Goal: Navigation & Orientation: Find specific page/section

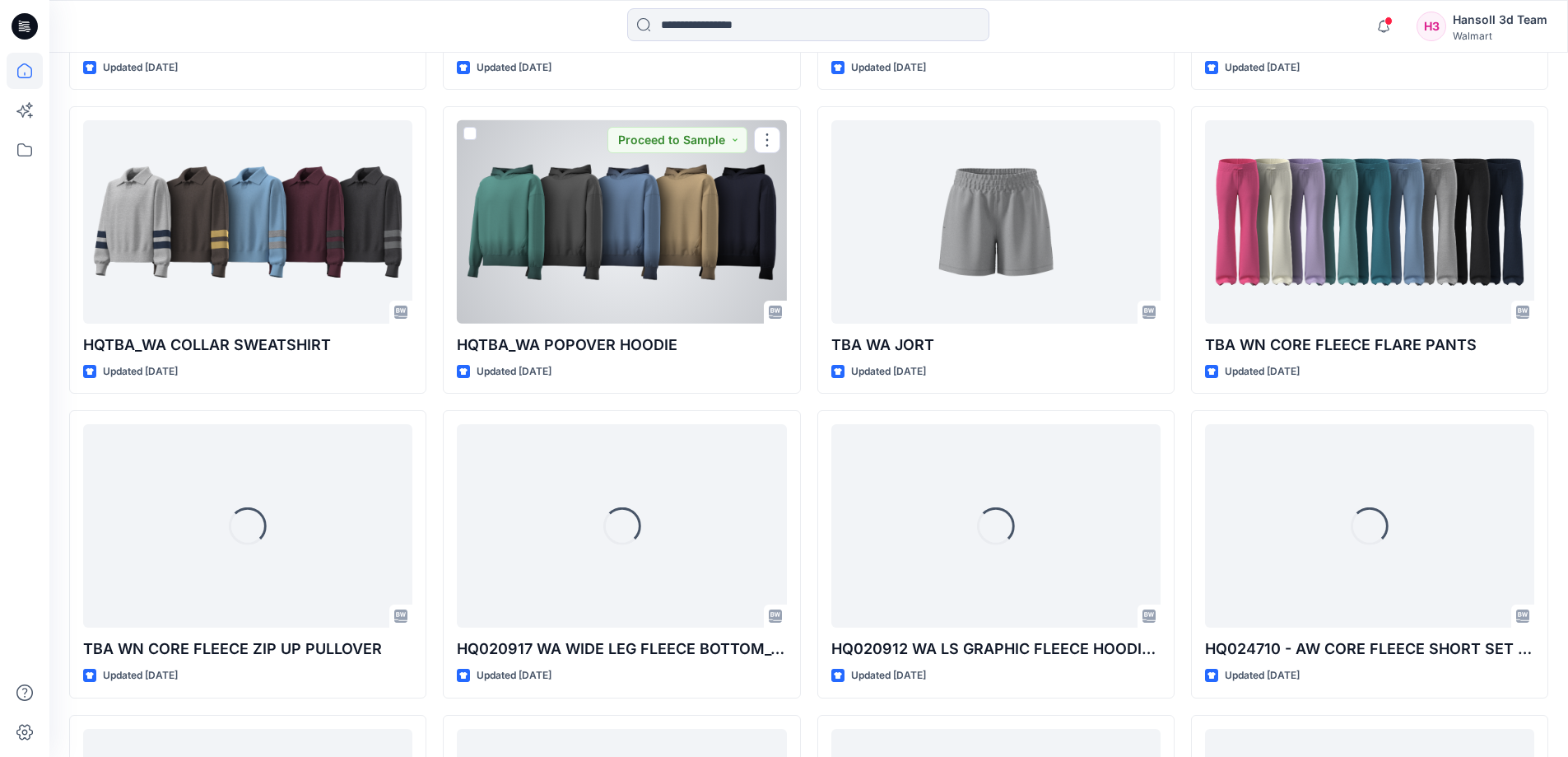
scroll to position [3141, 0]
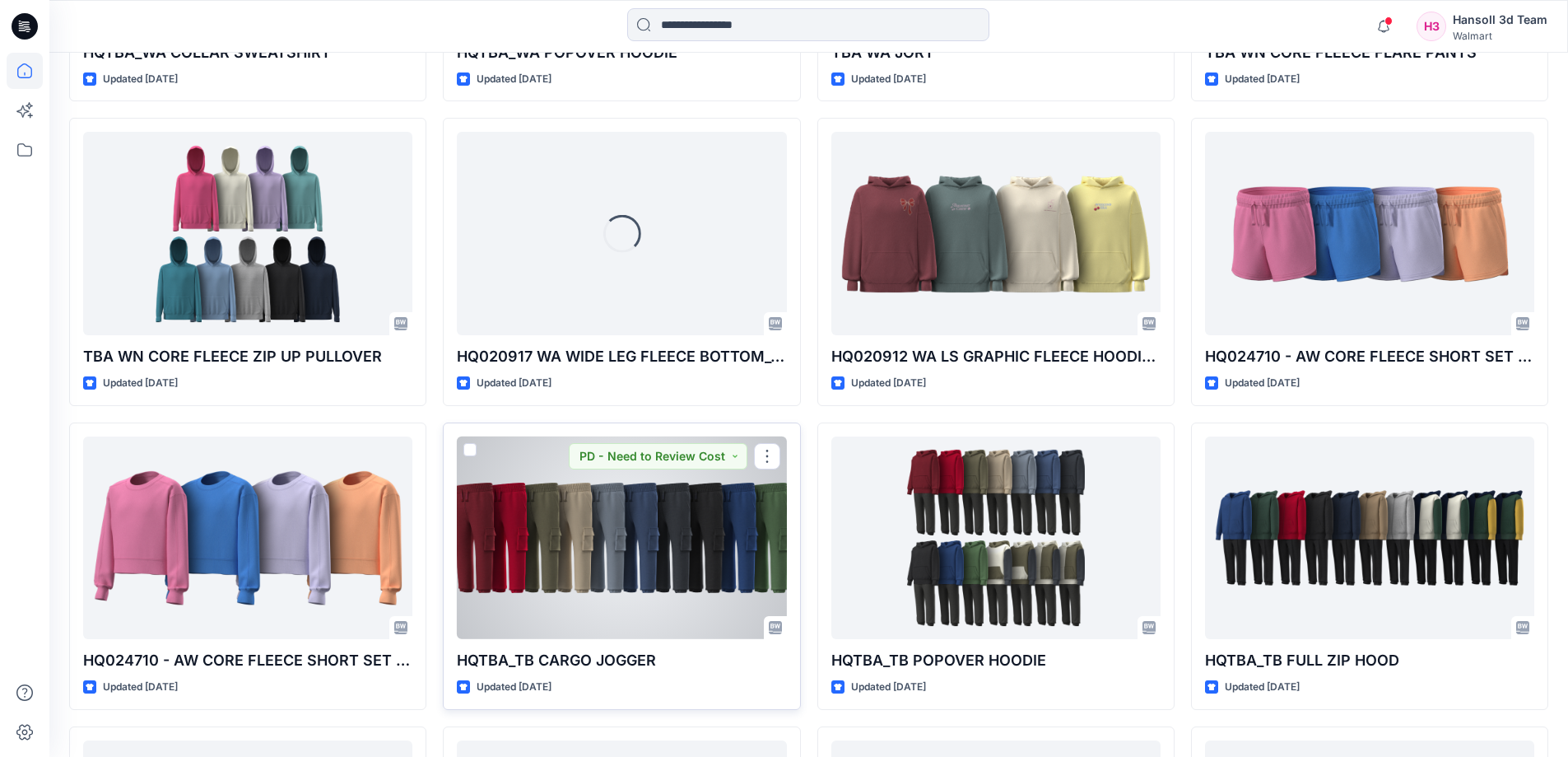
click at [570, 573] on div at bounding box center [621, 538] width 329 height 203
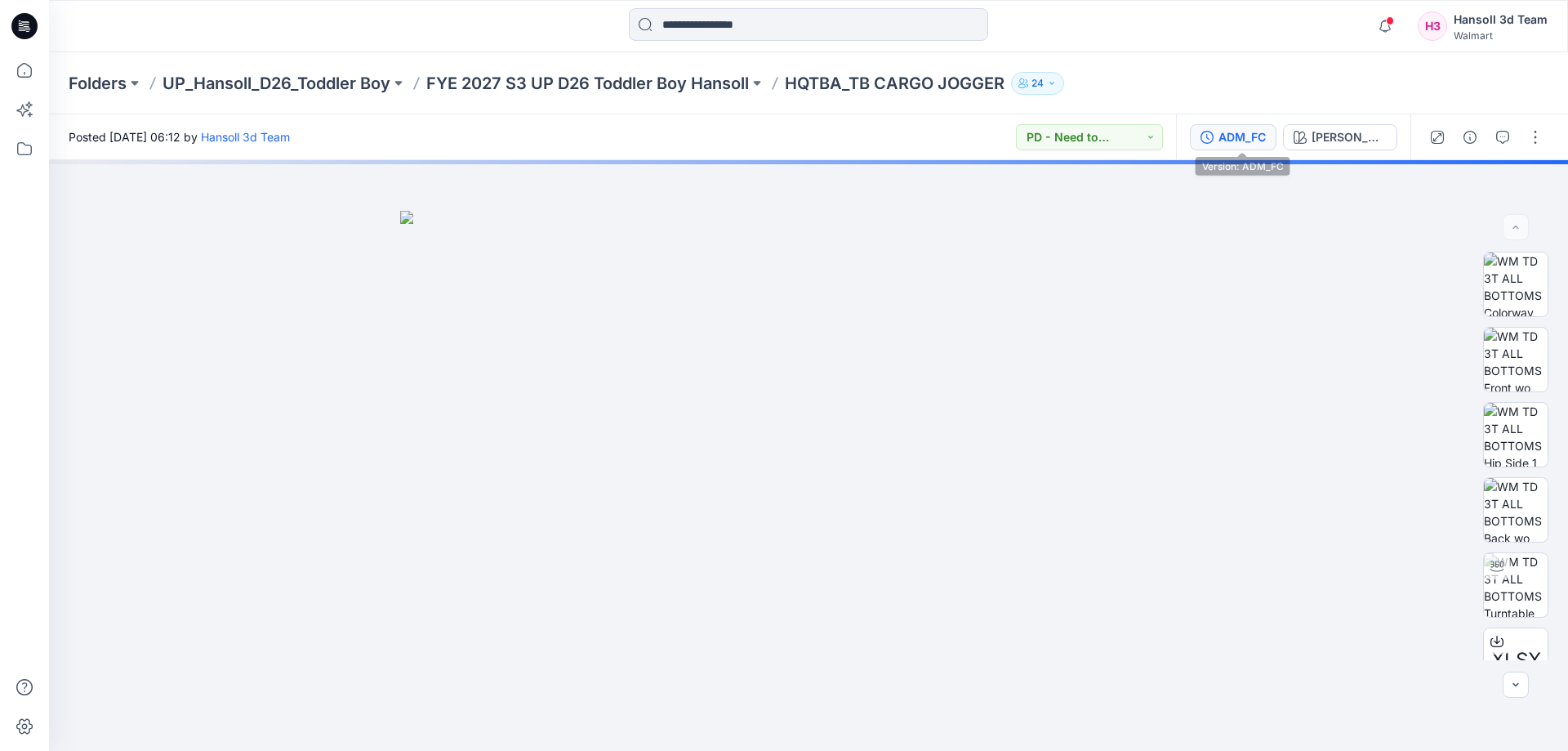
click at [1236, 138] on div "ADM_FC" at bounding box center [1242, 137] width 47 height 18
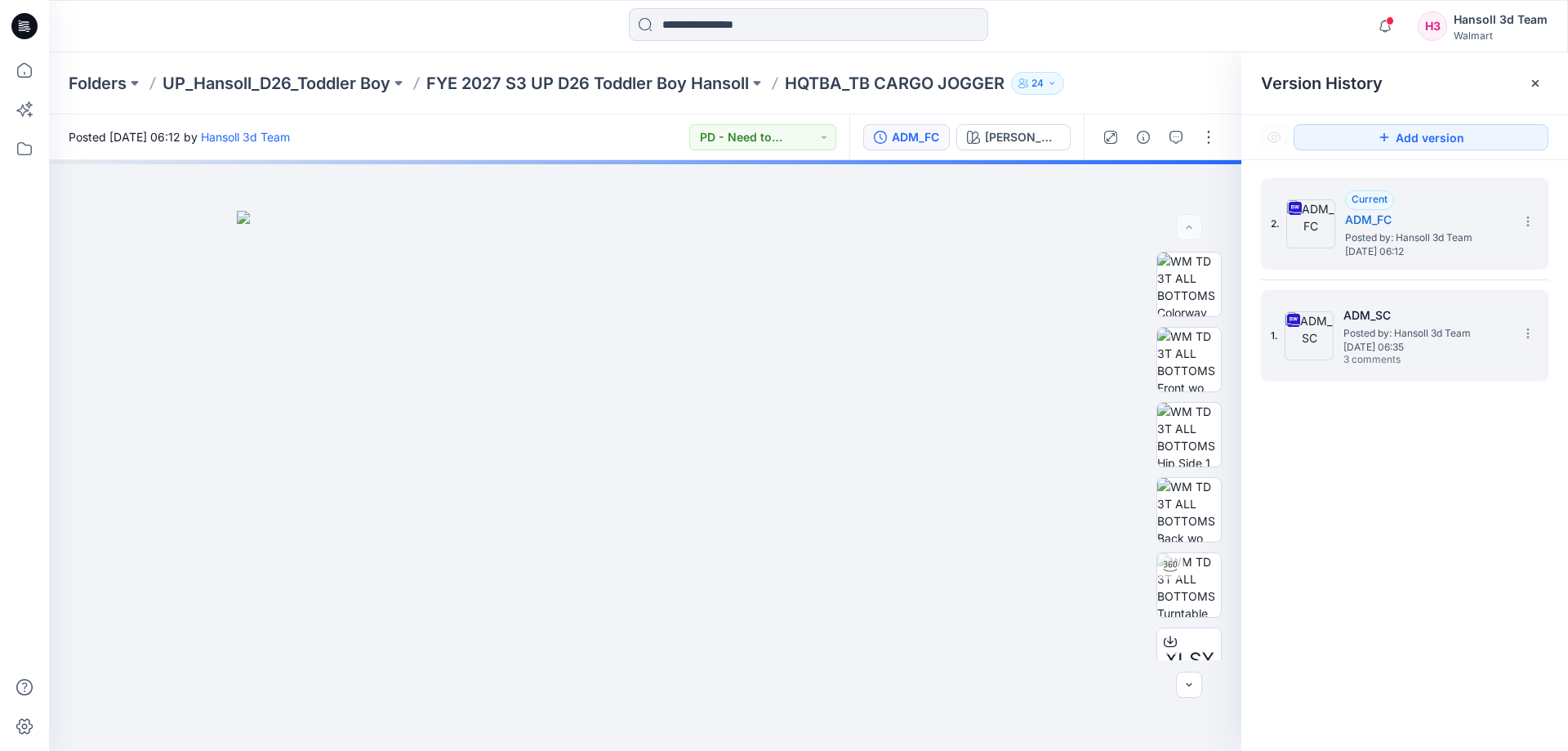
click at [1415, 337] on span "Posted by: Hansoll 3d Team" at bounding box center [1425, 332] width 164 height 16
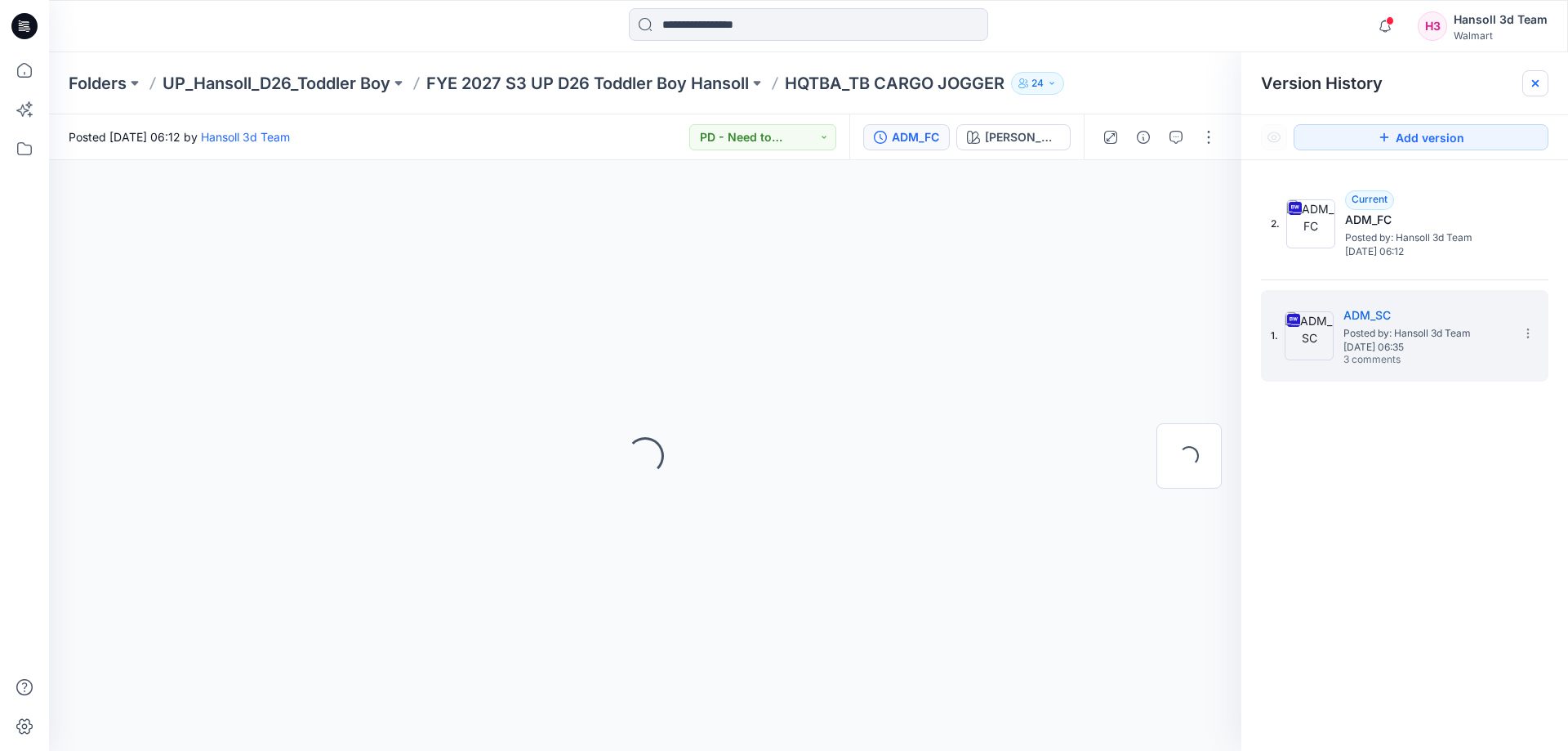
click at [1540, 82] on icon at bounding box center [1535, 83] width 13 height 13
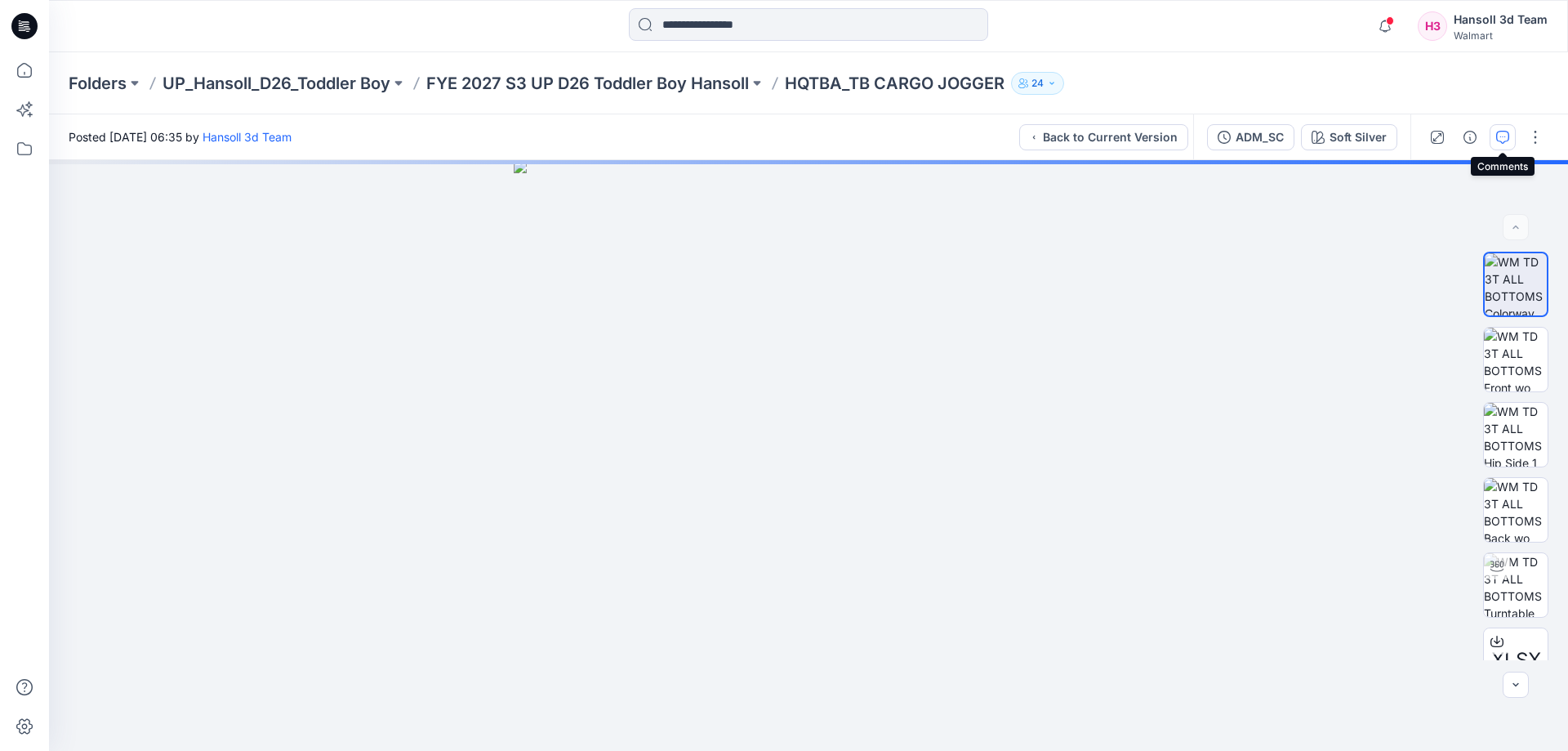
click at [1506, 128] on button "button" at bounding box center [1502, 137] width 26 height 26
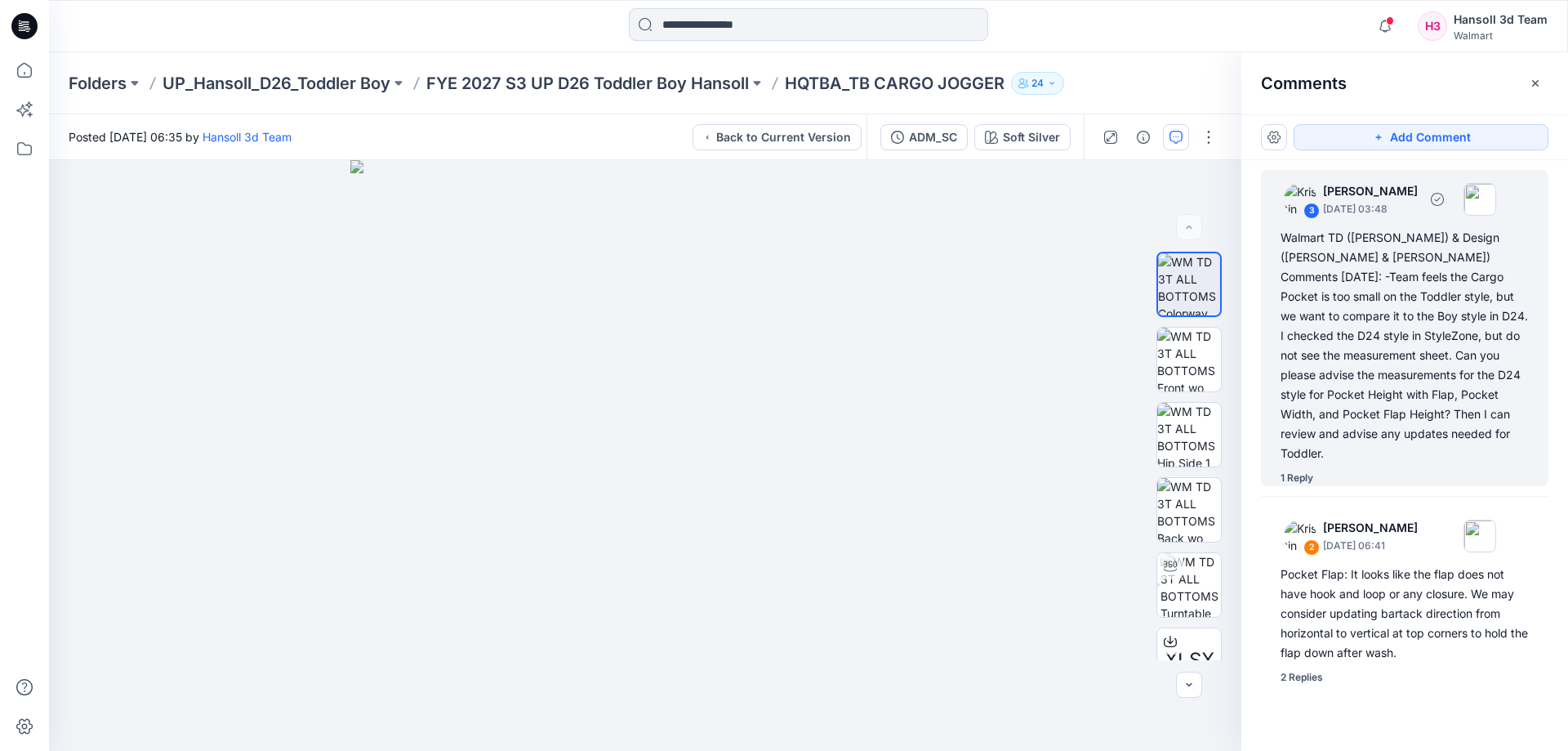
click at [1308, 375] on div "Walmart TD ([PERSON_NAME]) & Design ([PERSON_NAME] & [PERSON_NAME]) Comments [D…" at bounding box center [1405, 345] width 248 height 235
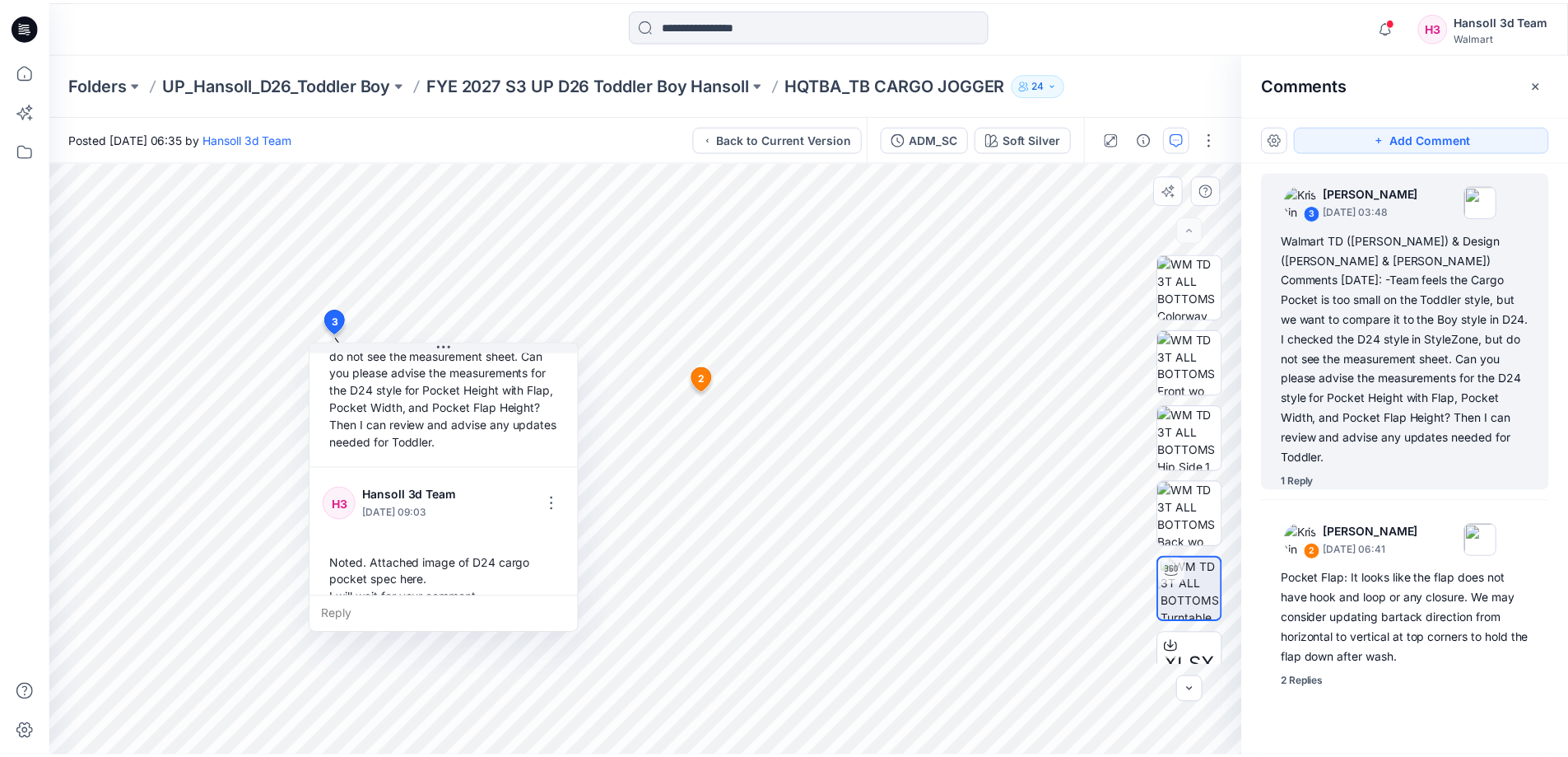
scroll to position [236, 0]
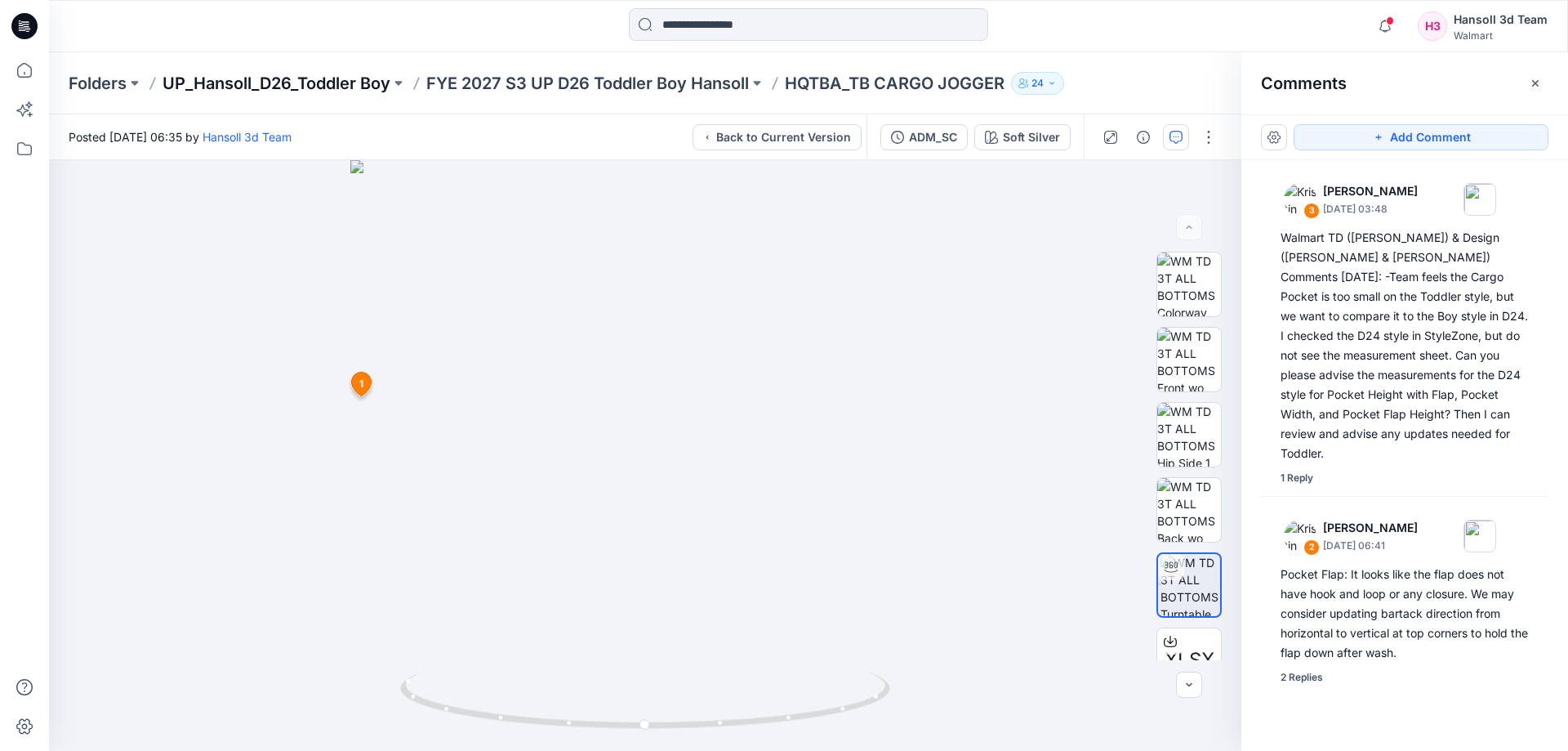
click at [367, 82] on p "UP_Hansoll_D26_Toddler Boy" at bounding box center [277, 83] width 228 height 23
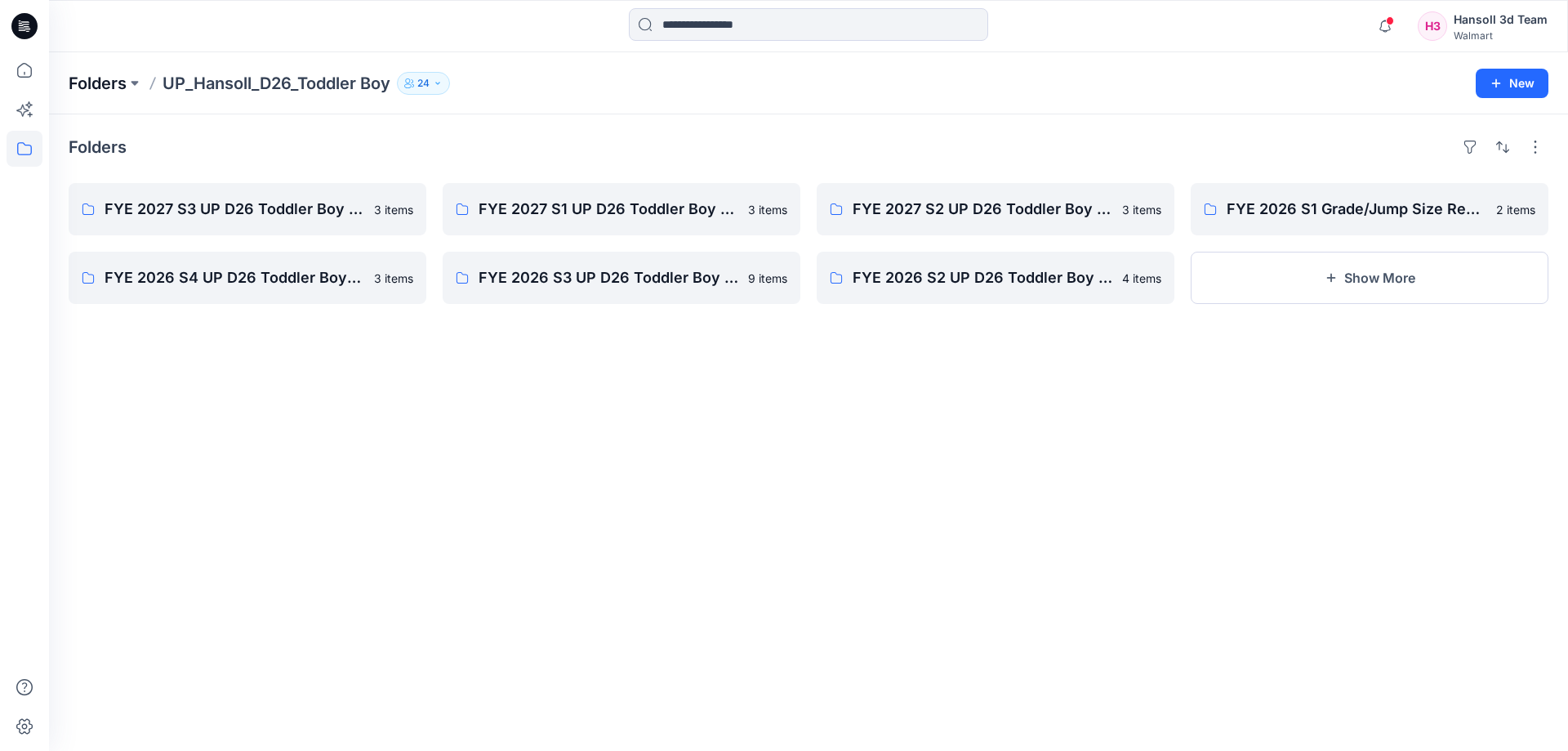
click at [100, 87] on p "Folders" at bounding box center [97, 83] width 58 height 23
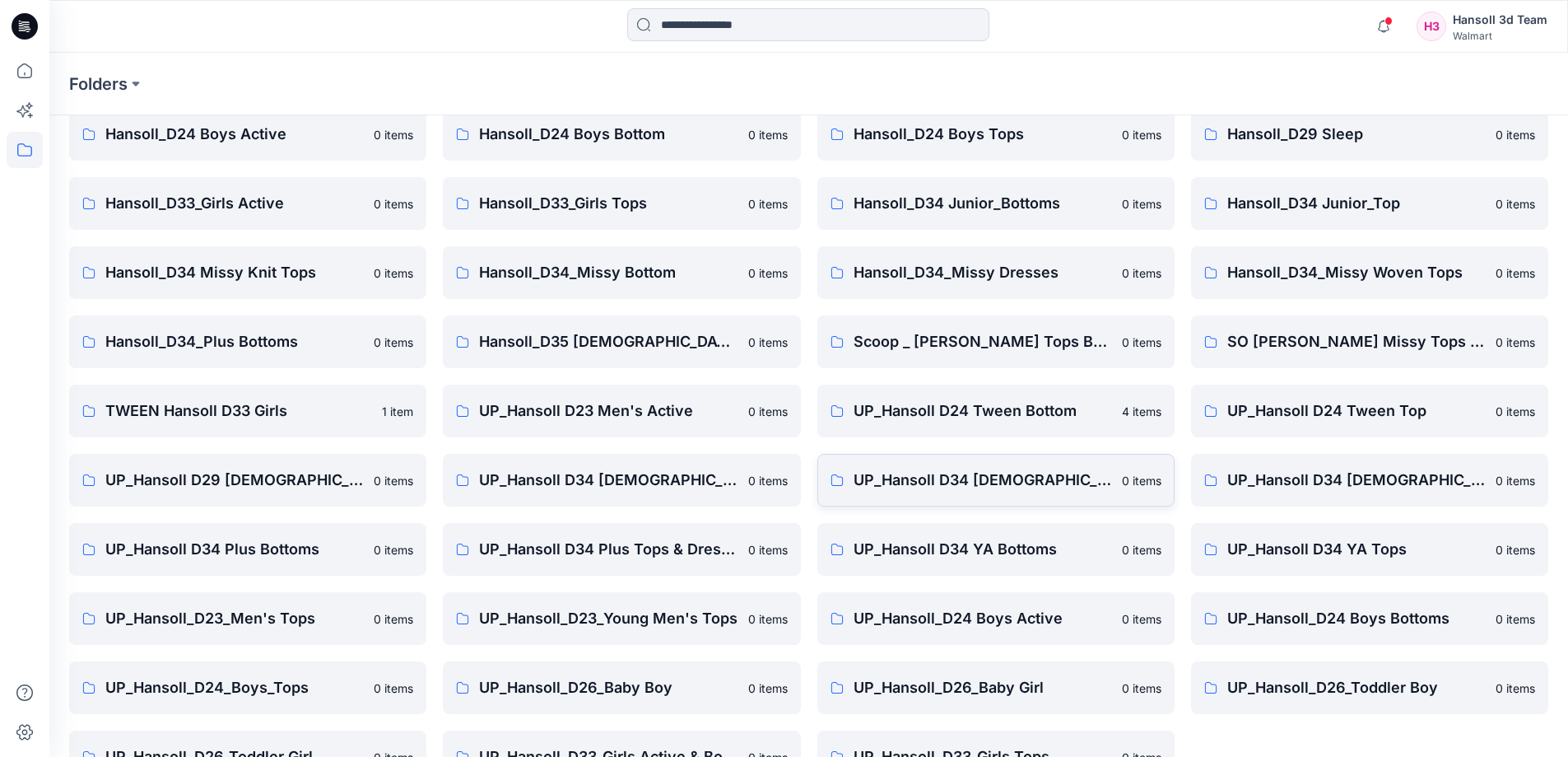
scroll to position [258, 0]
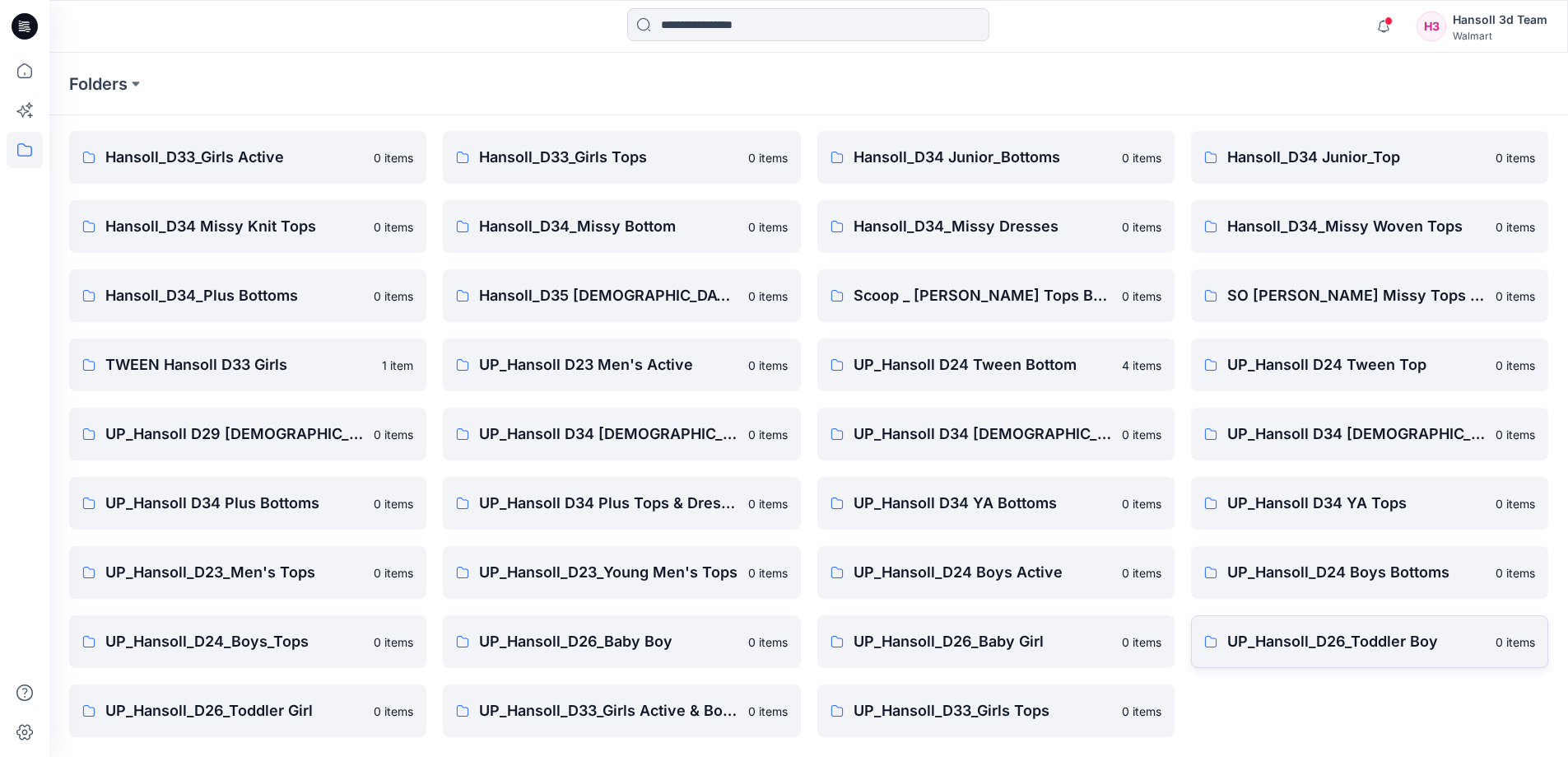
click at [1312, 629] on p "UP_Hansoll_D26_Toddler Boy" at bounding box center [1356, 640] width 258 height 23
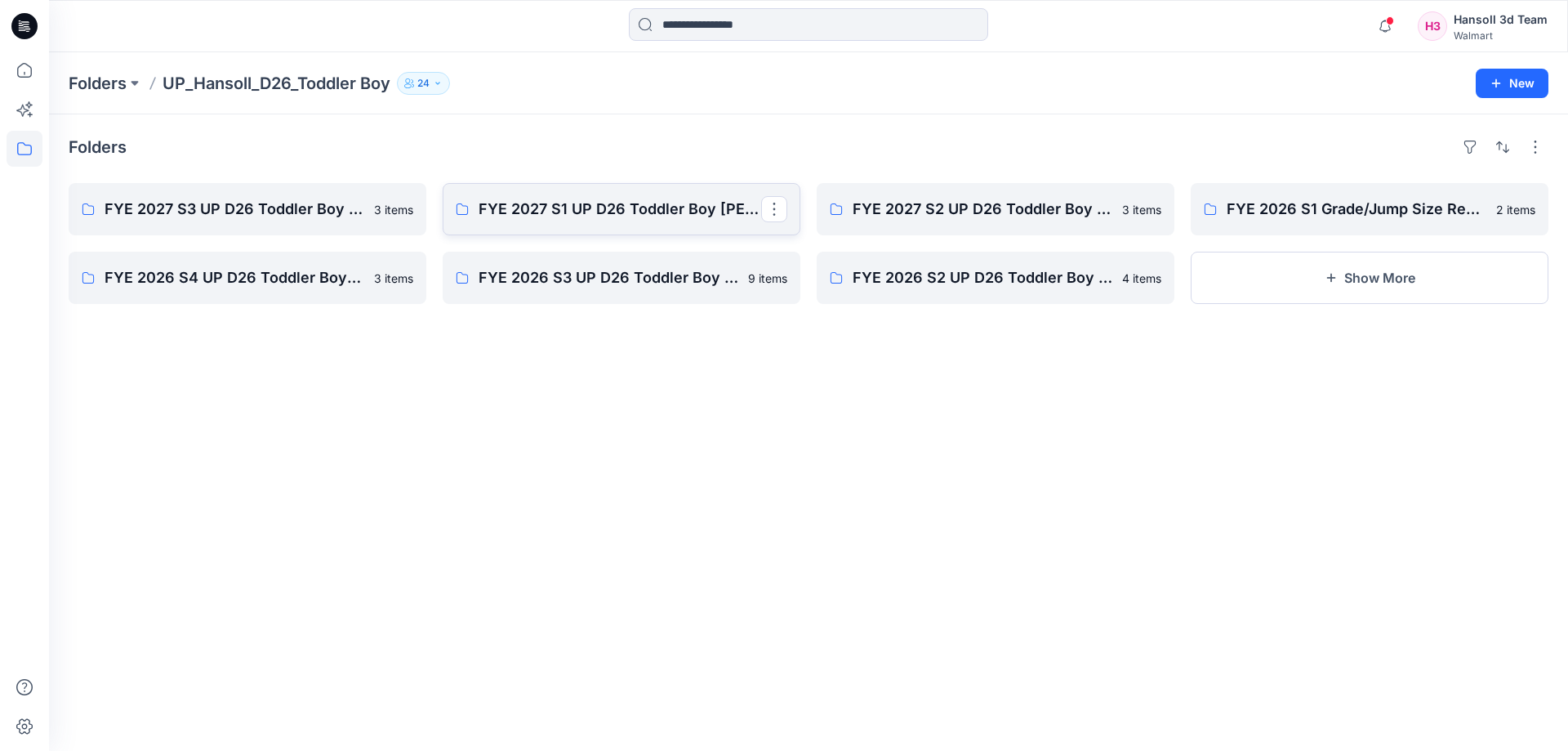
click at [570, 223] on link "FYE 2027 S1 UP D26 Toddler Boy [PERSON_NAME]" at bounding box center [622, 209] width 358 height 52
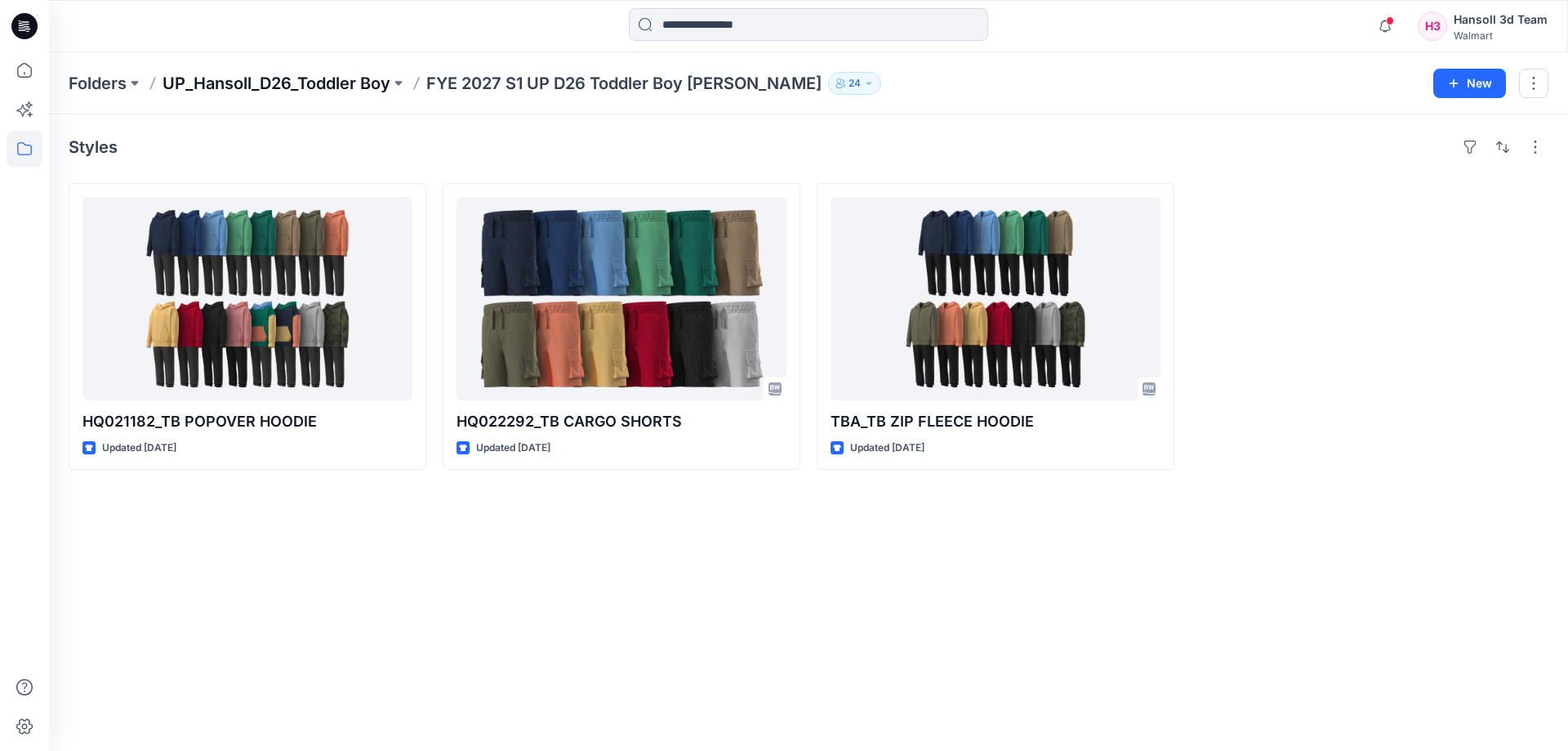
click at [284, 79] on p "UP_Hansoll_D26_Toddler Boy" at bounding box center [277, 83] width 228 height 23
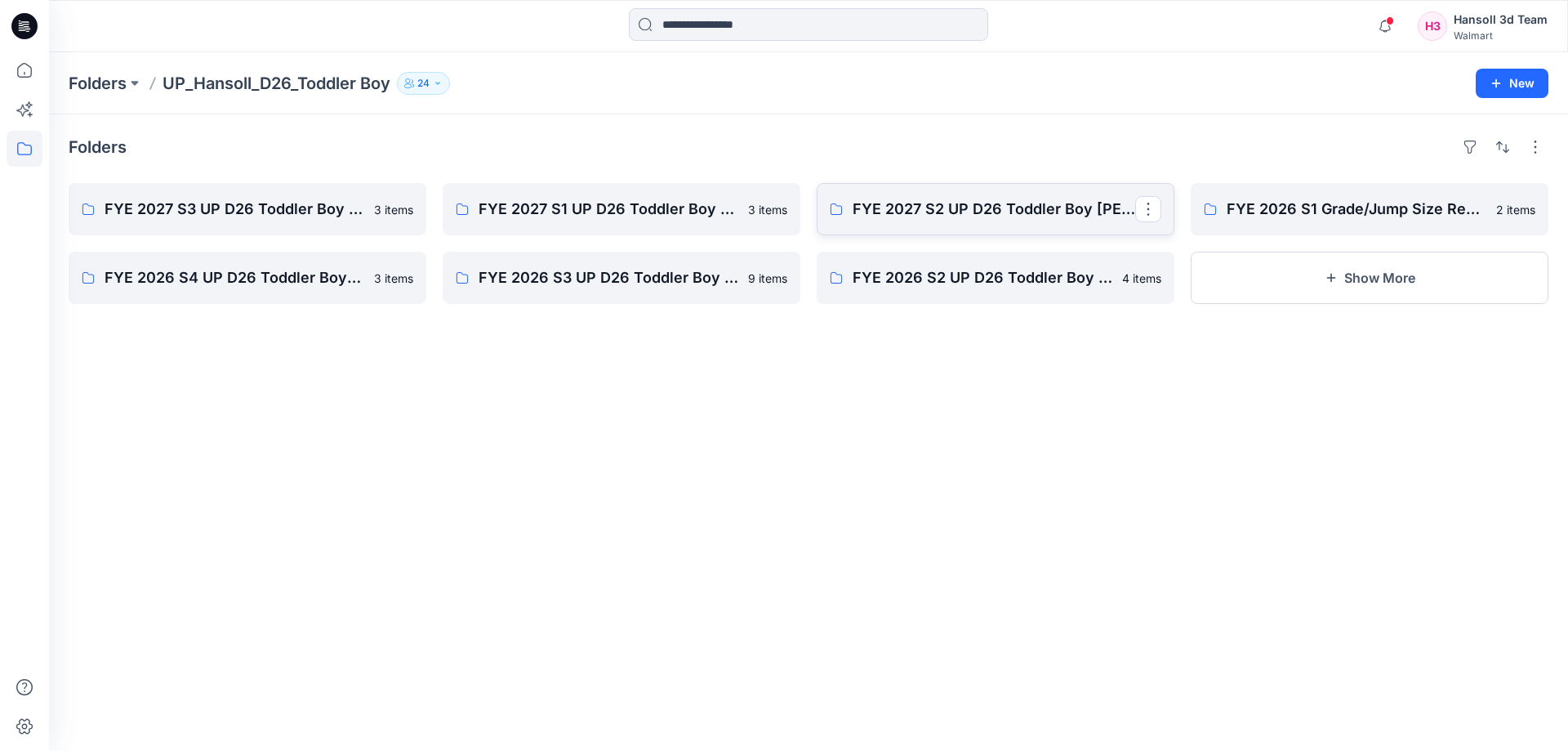
click at [907, 197] on link "FYE 2027 S2 UP D26 Toddler Boy [PERSON_NAME]" at bounding box center [996, 209] width 358 height 52
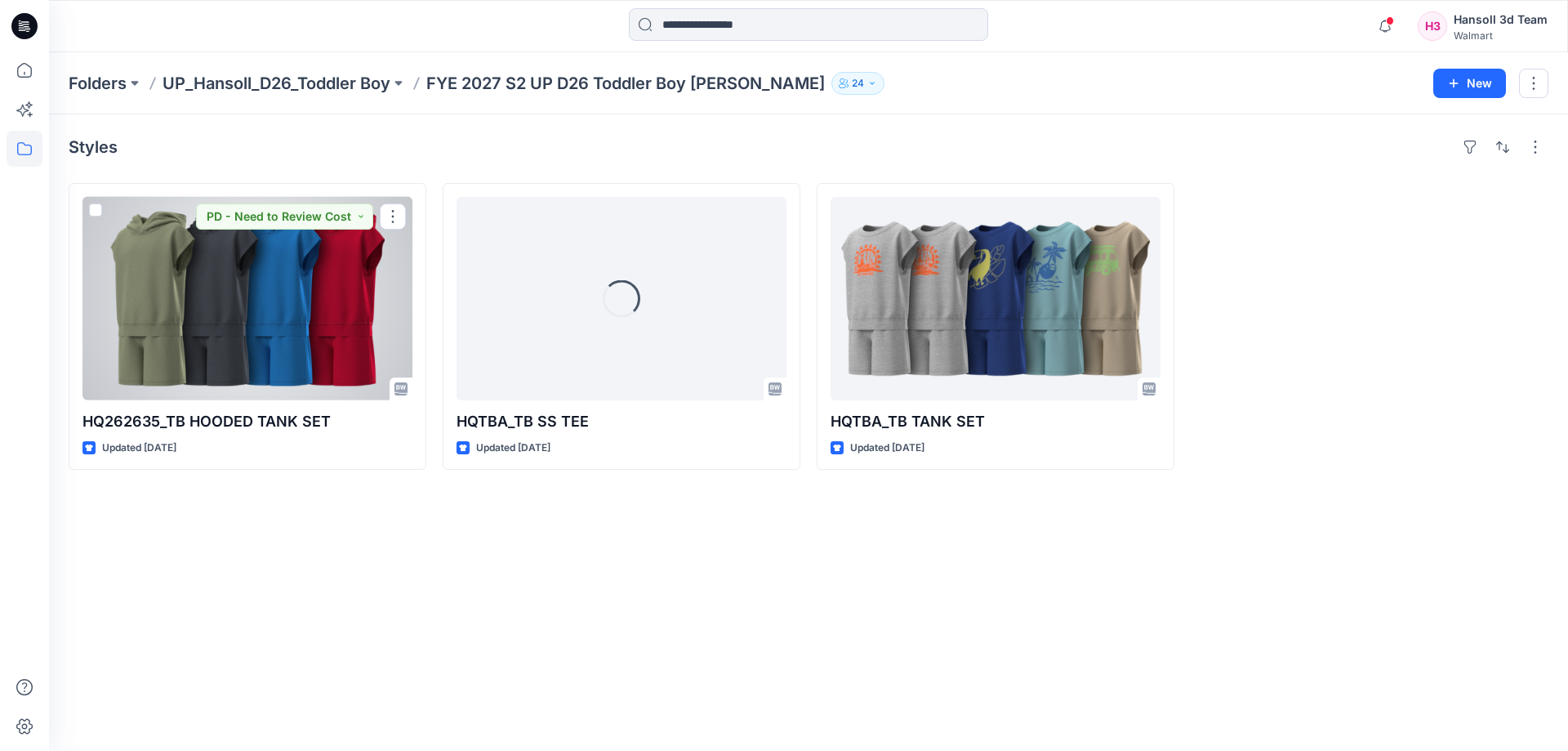
click at [191, 290] on div at bounding box center [247, 298] width 330 height 203
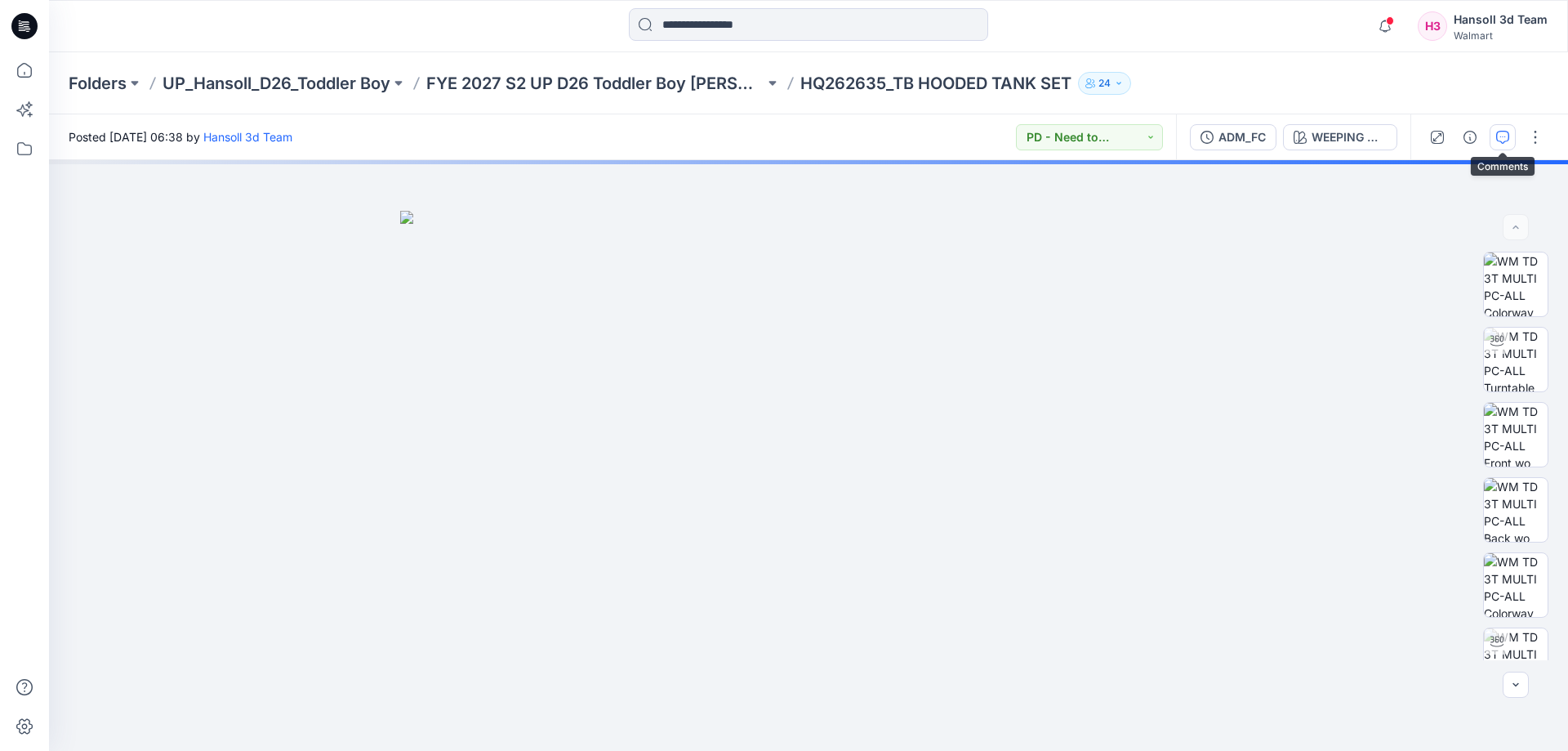
click at [1499, 139] on icon "button" at bounding box center [1502, 137] width 13 height 13
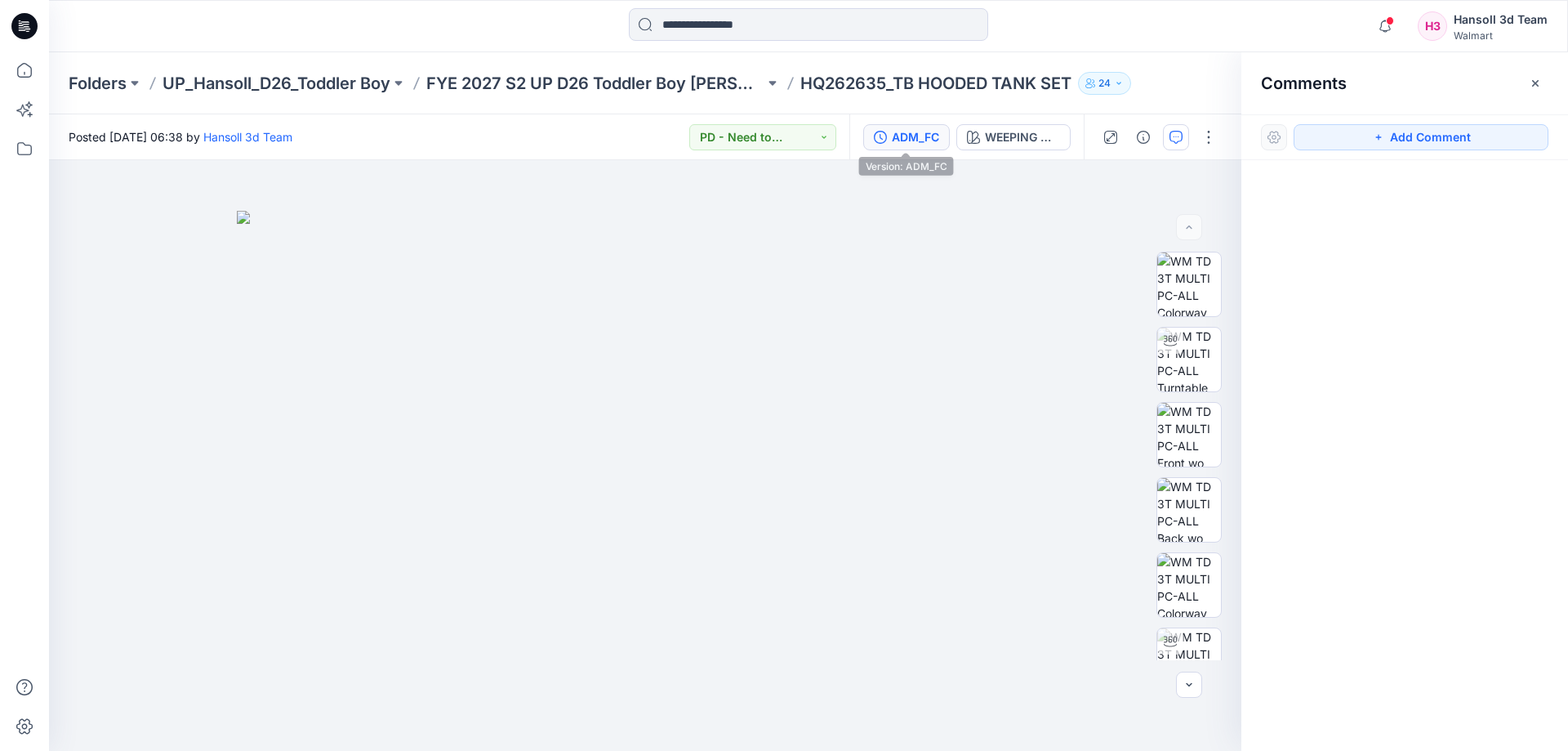
click at [930, 143] on div "ADM_FC" at bounding box center [916, 137] width 47 height 18
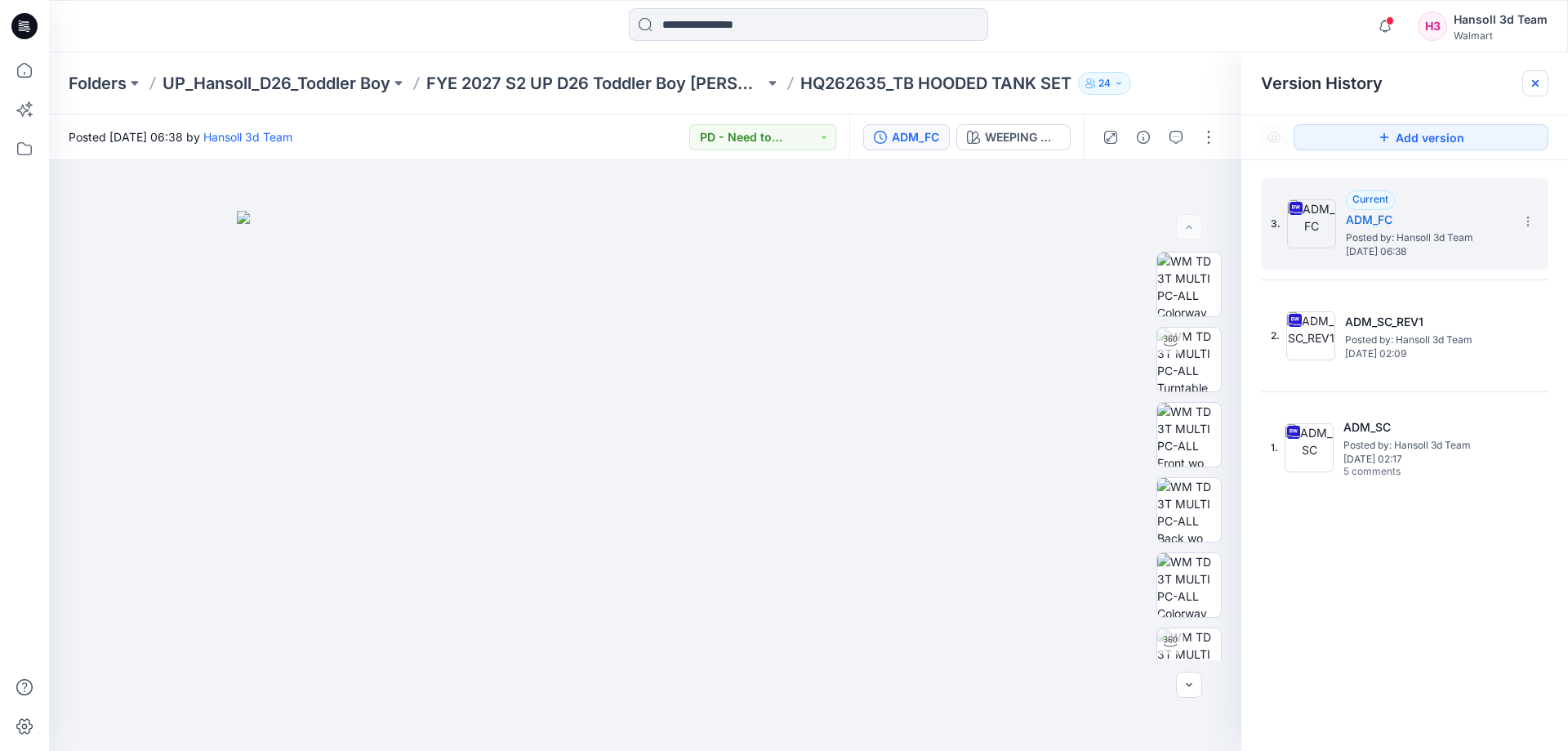
click at [1537, 86] on icon at bounding box center [1535, 83] width 13 height 13
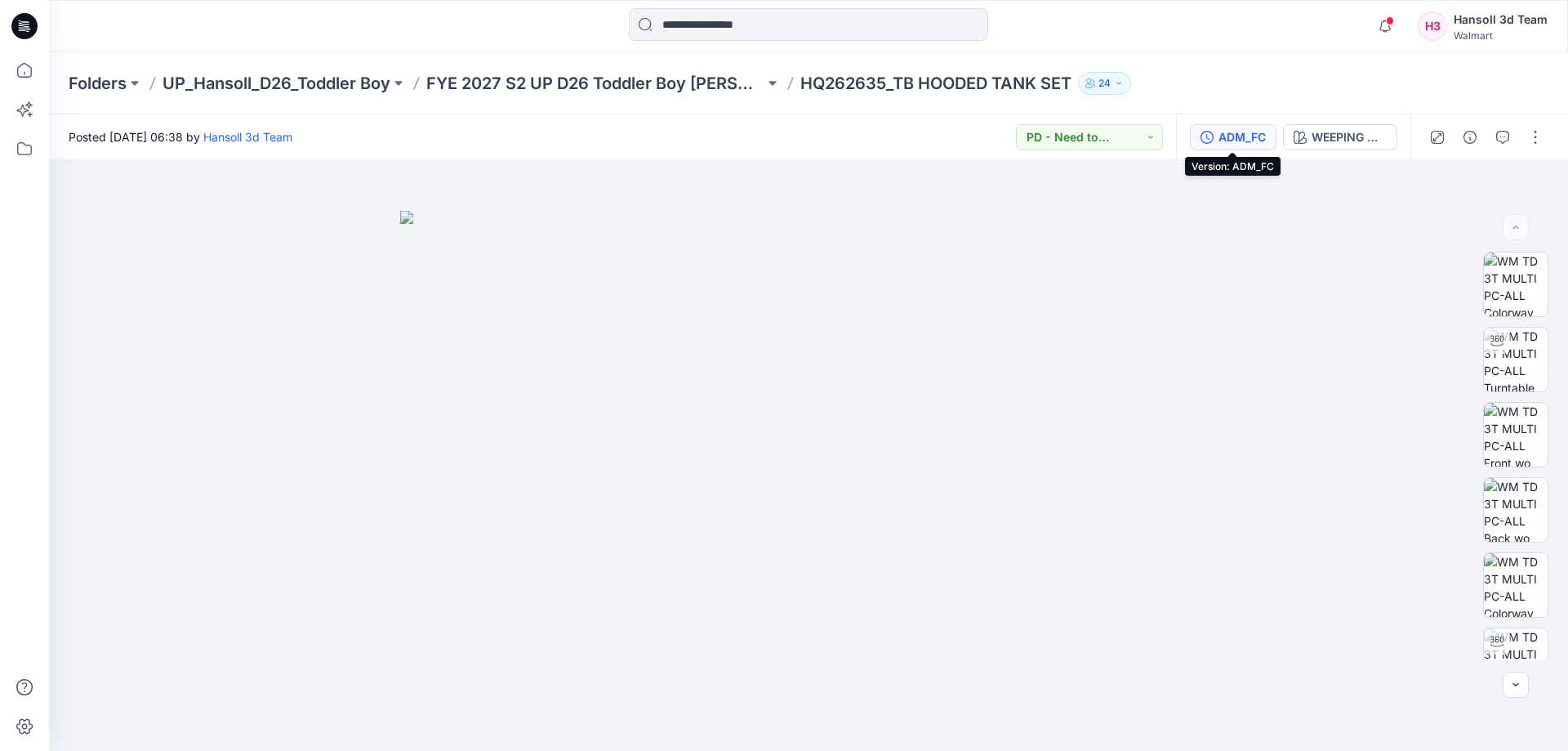
click at [1222, 141] on div "ADM_FC" at bounding box center [1242, 137] width 47 height 18
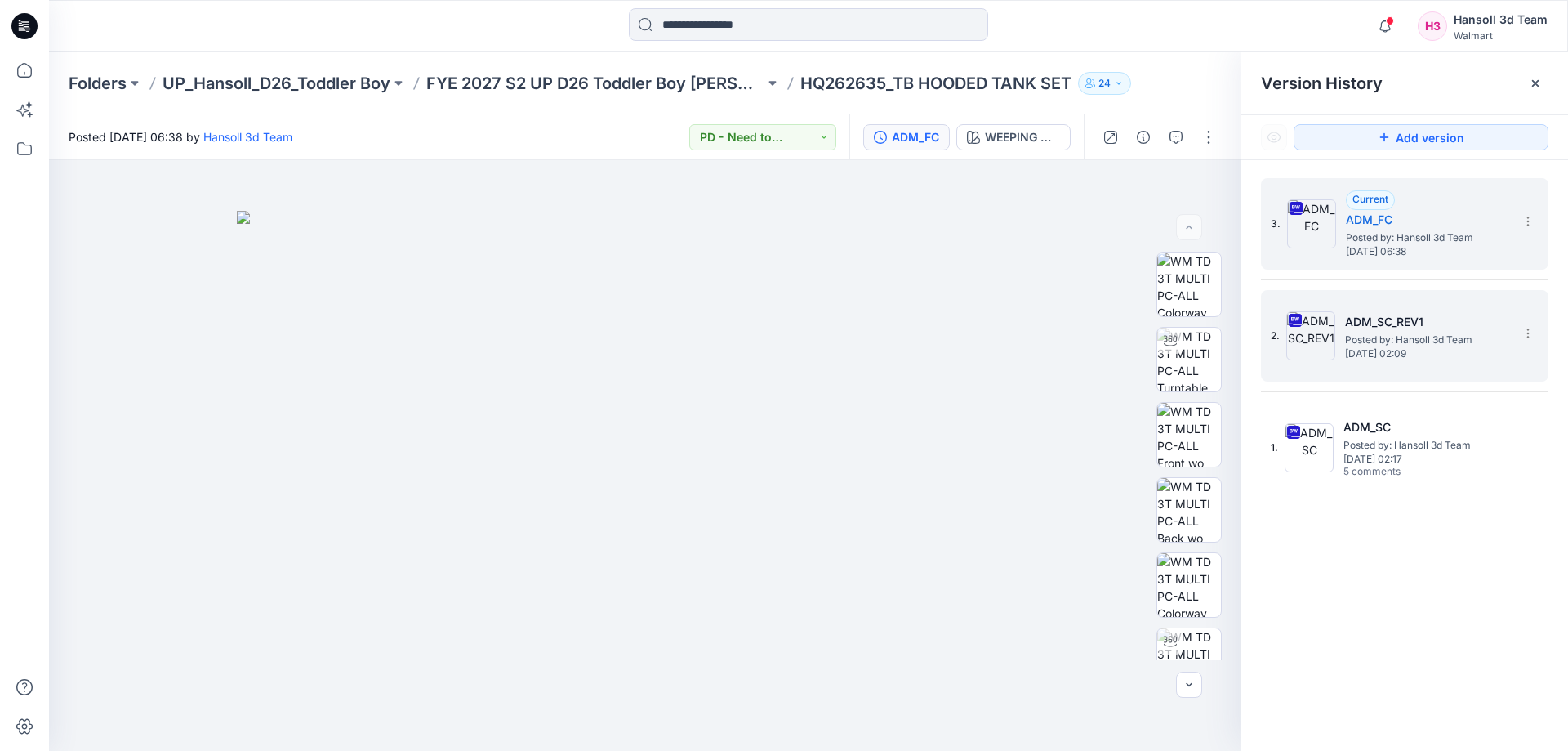
click at [1484, 311] on div "2. ADM_SC_REV1 Posted by: Hansoll 3d Team [DATE] 02:09" at bounding box center [1393, 335] width 245 height 78
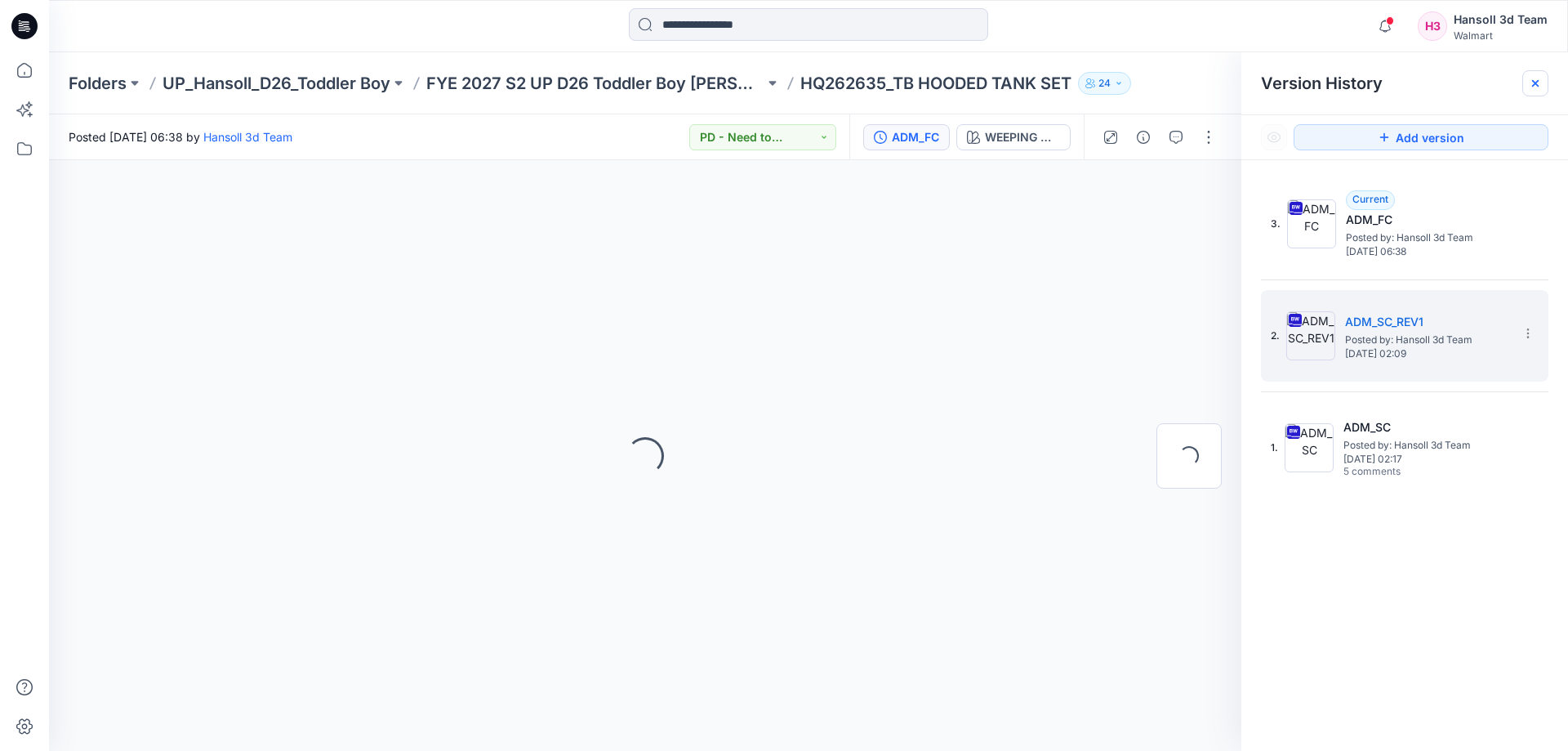
click at [1534, 81] on icon at bounding box center [1536, 84] width 7 height 7
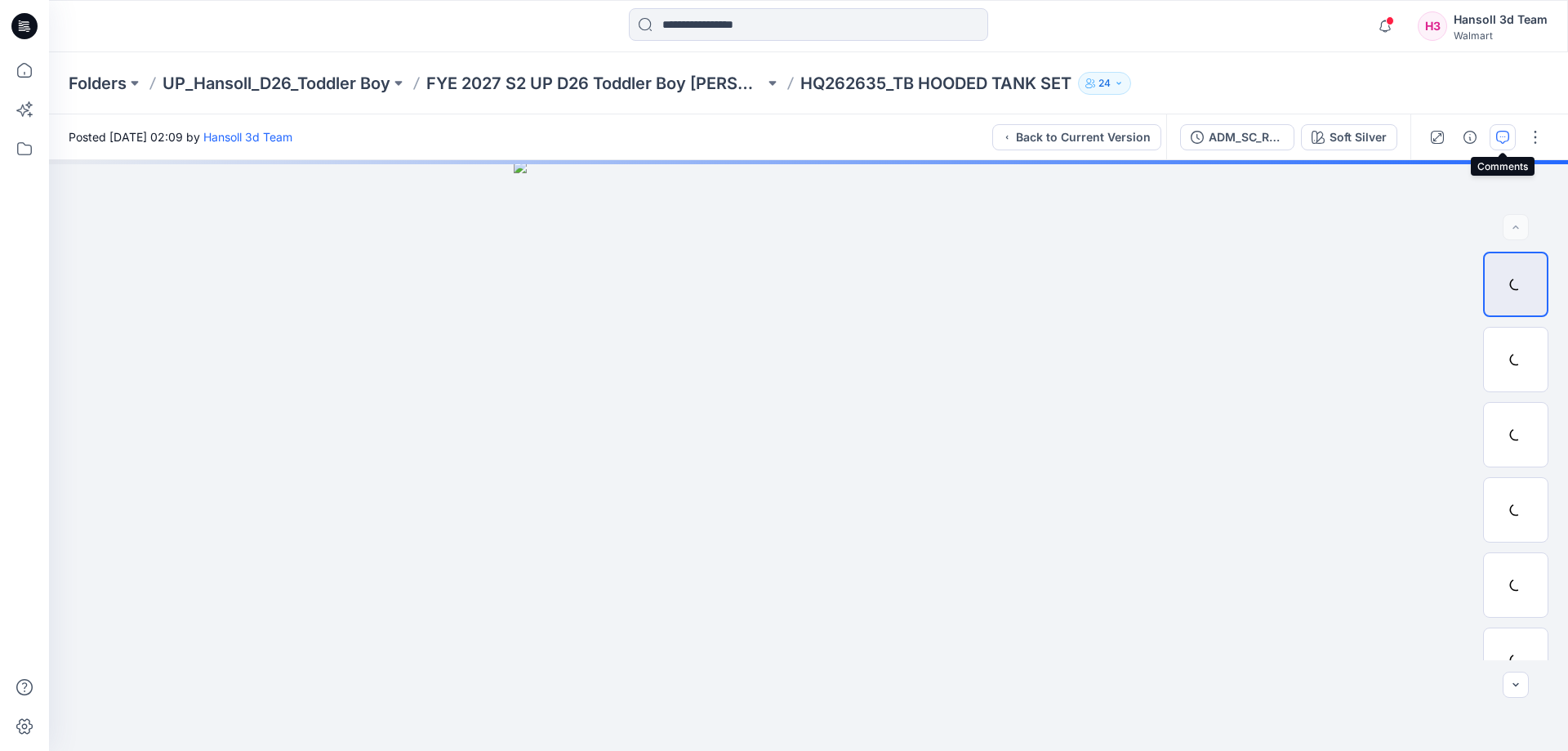
click at [1492, 135] on button "button" at bounding box center [1502, 137] width 26 height 26
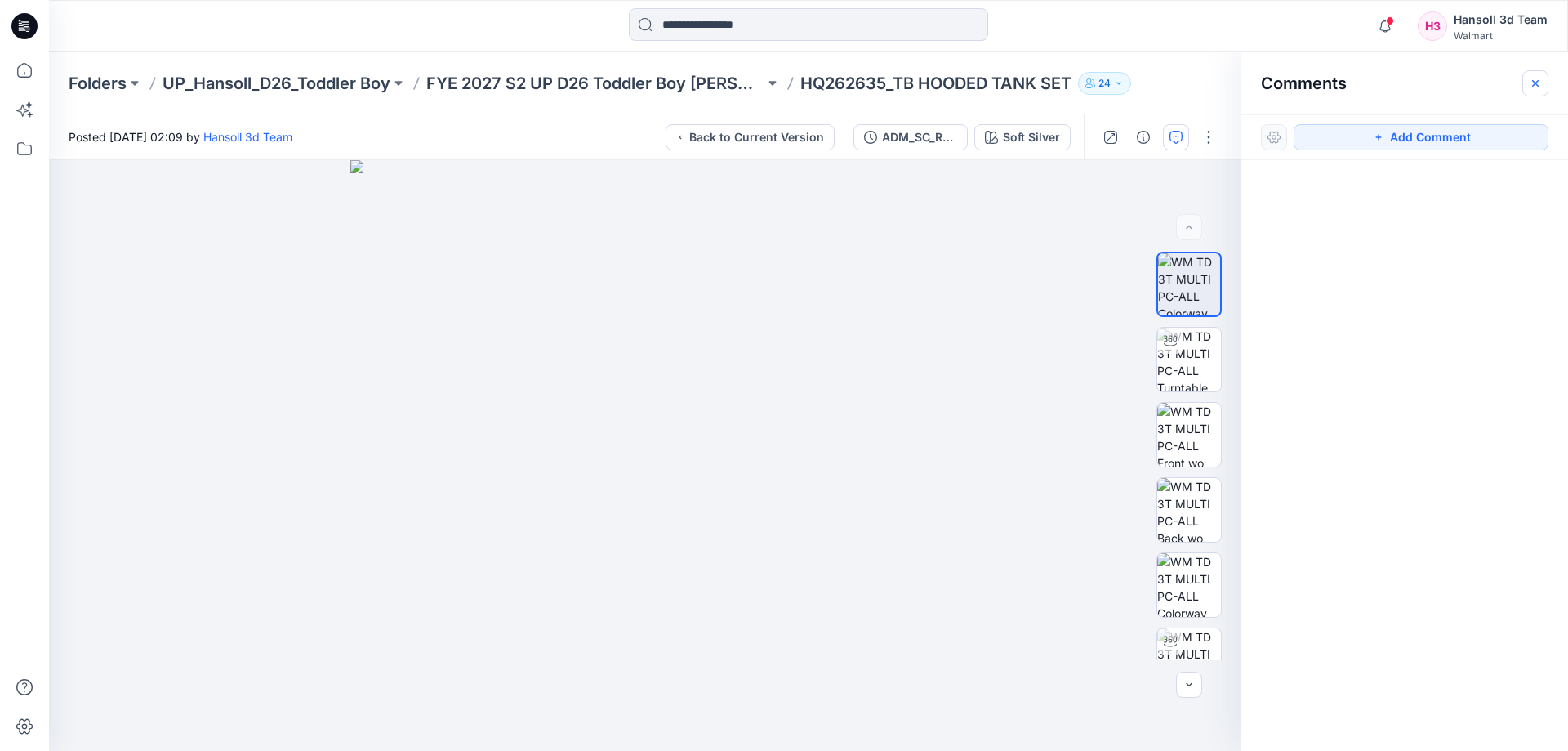
click at [1544, 78] on button "button" at bounding box center [1535, 83] width 26 height 26
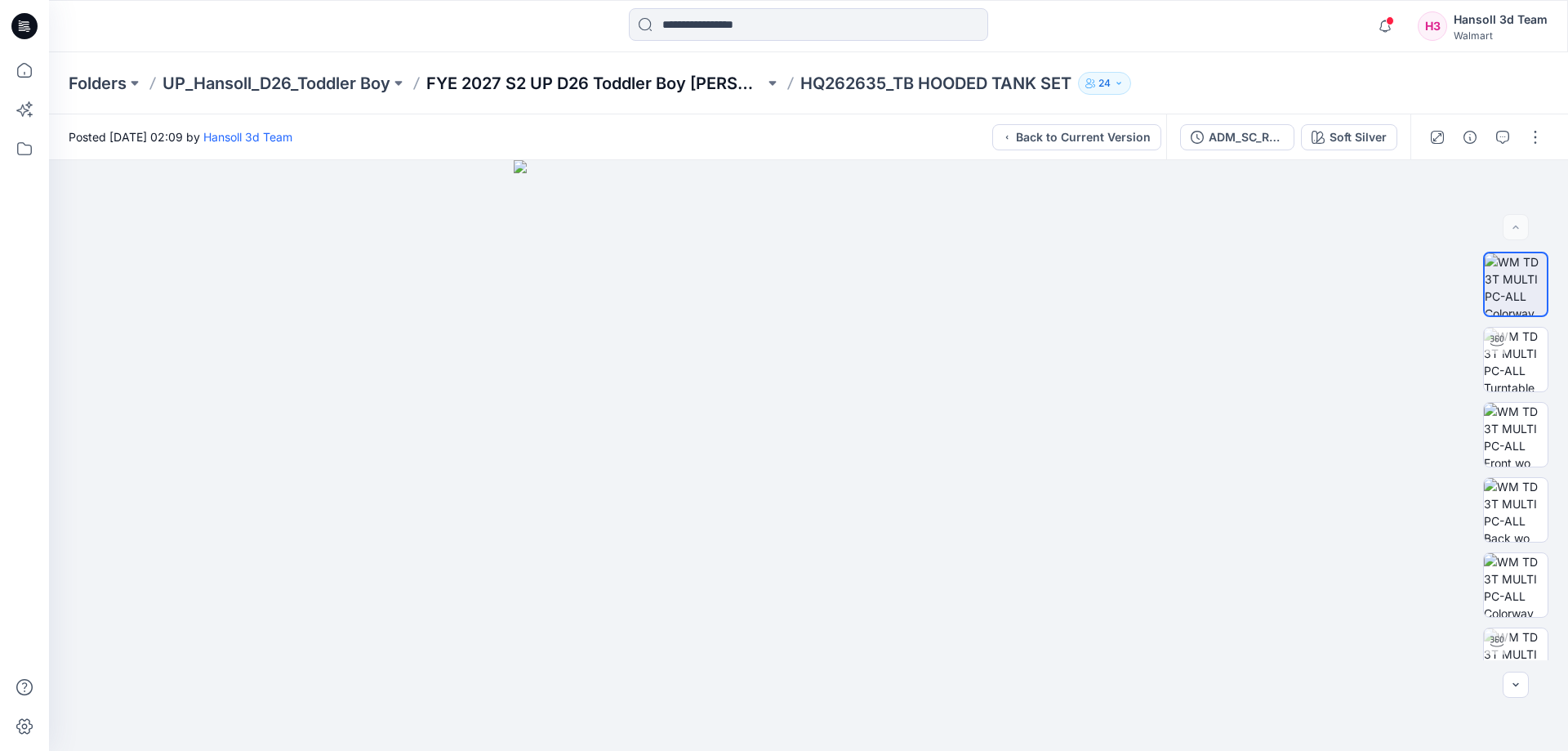
click at [658, 82] on p "FYE 2027 S2 UP D26 Toddler Boy [PERSON_NAME]" at bounding box center [595, 83] width 338 height 23
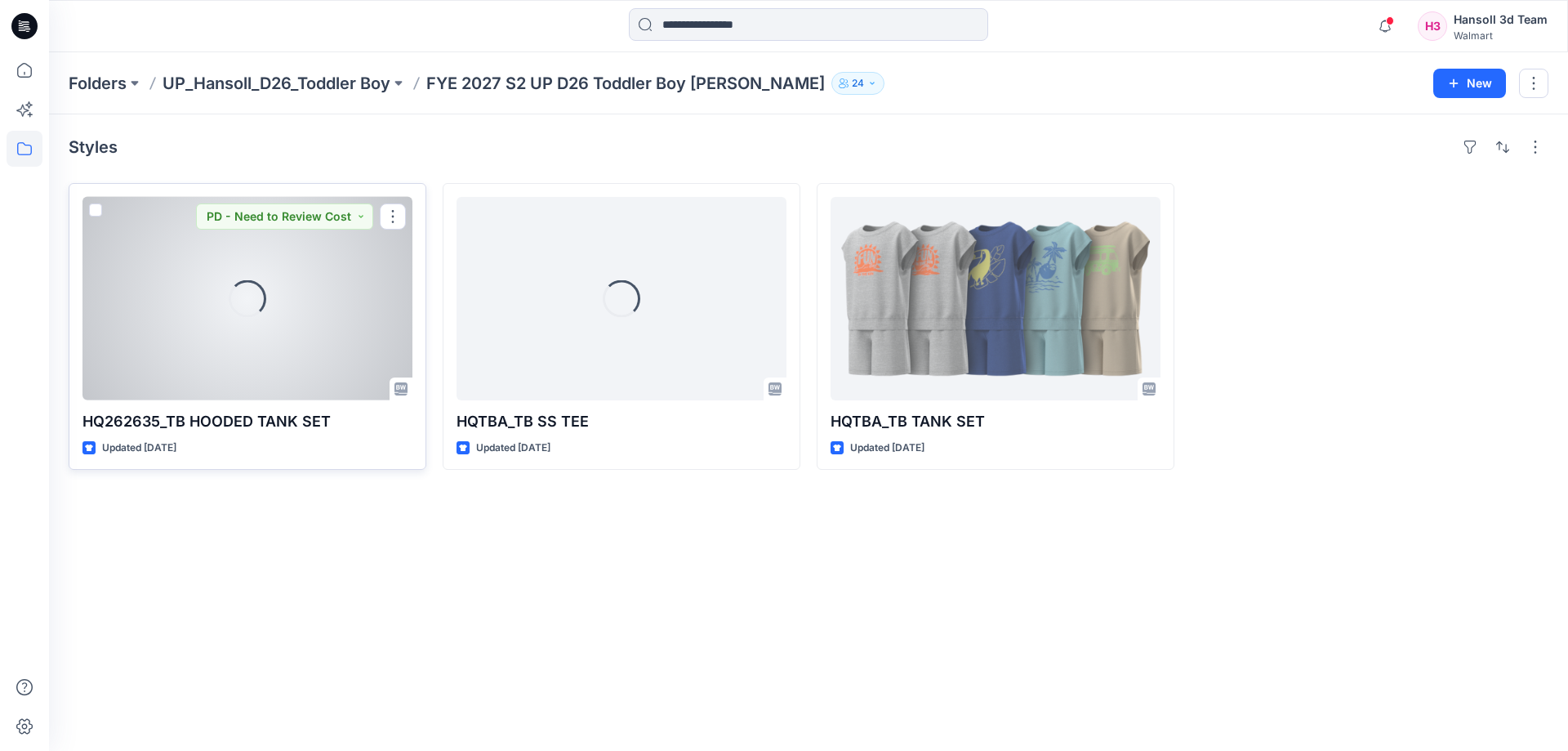
click at [204, 344] on div "Loading..." at bounding box center [247, 298] width 330 height 203
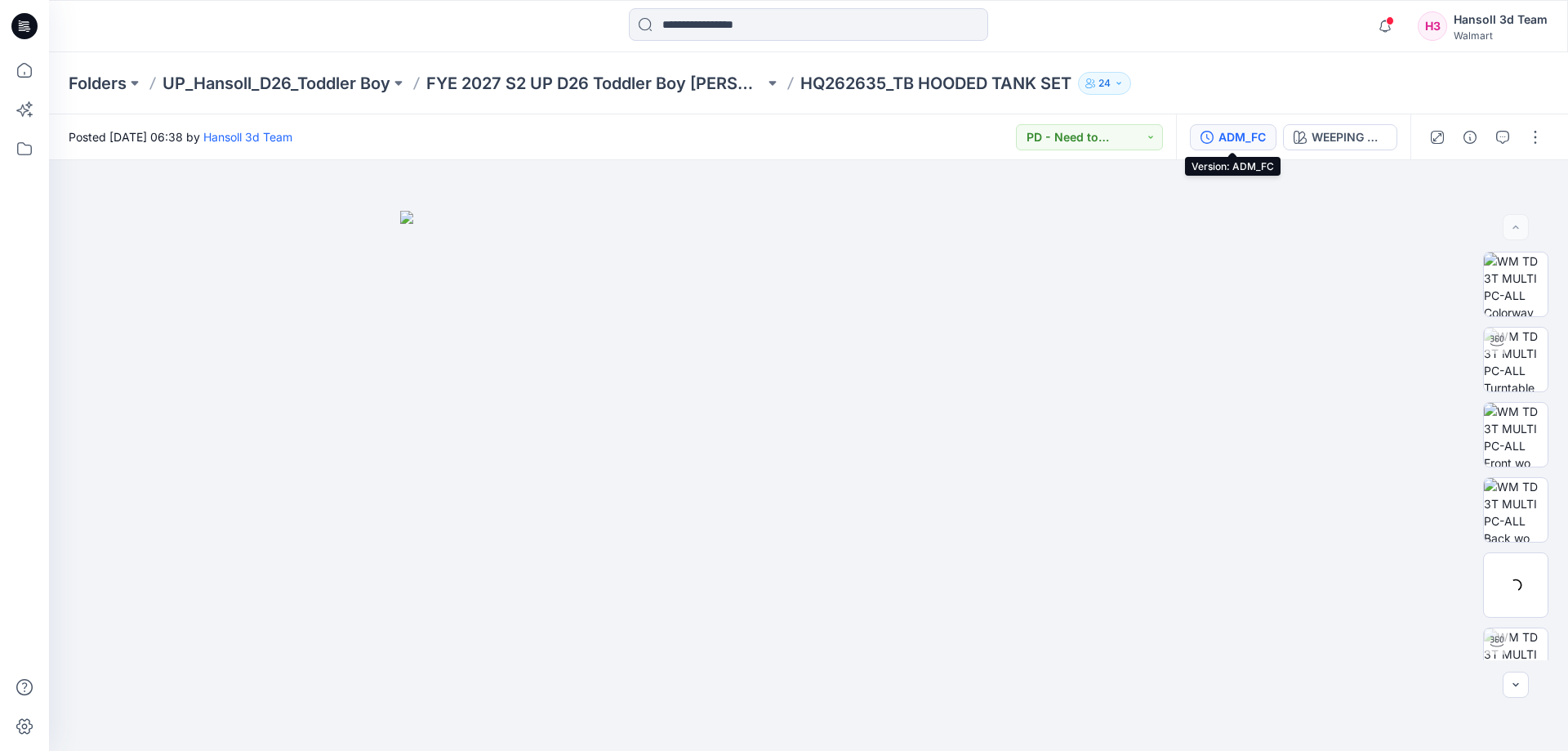
click at [1207, 138] on icon "button" at bounding box center [1207, 137] width 13 height 13
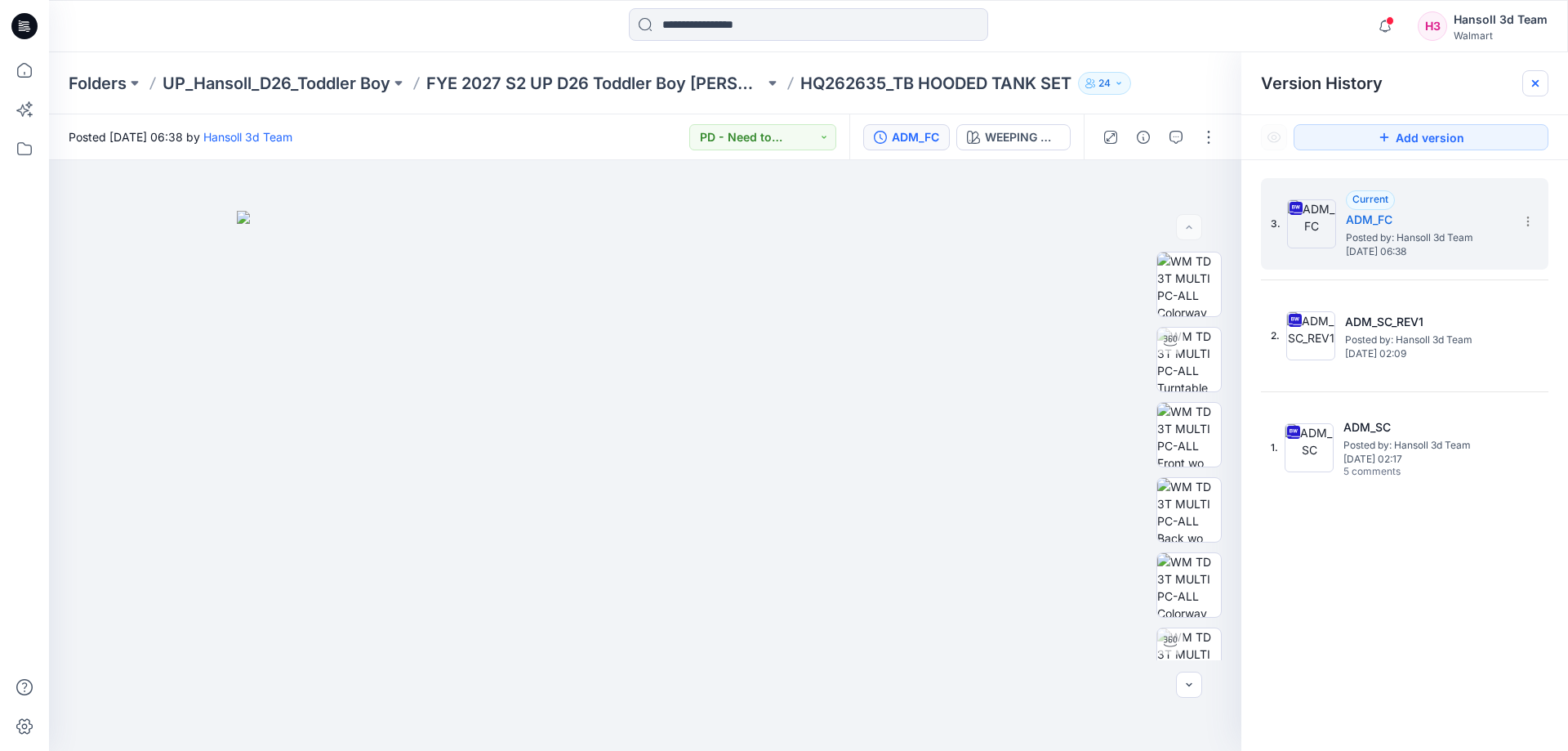
click at [1526, 93] on div at bounding box center [1535, 83] width 26 height 26
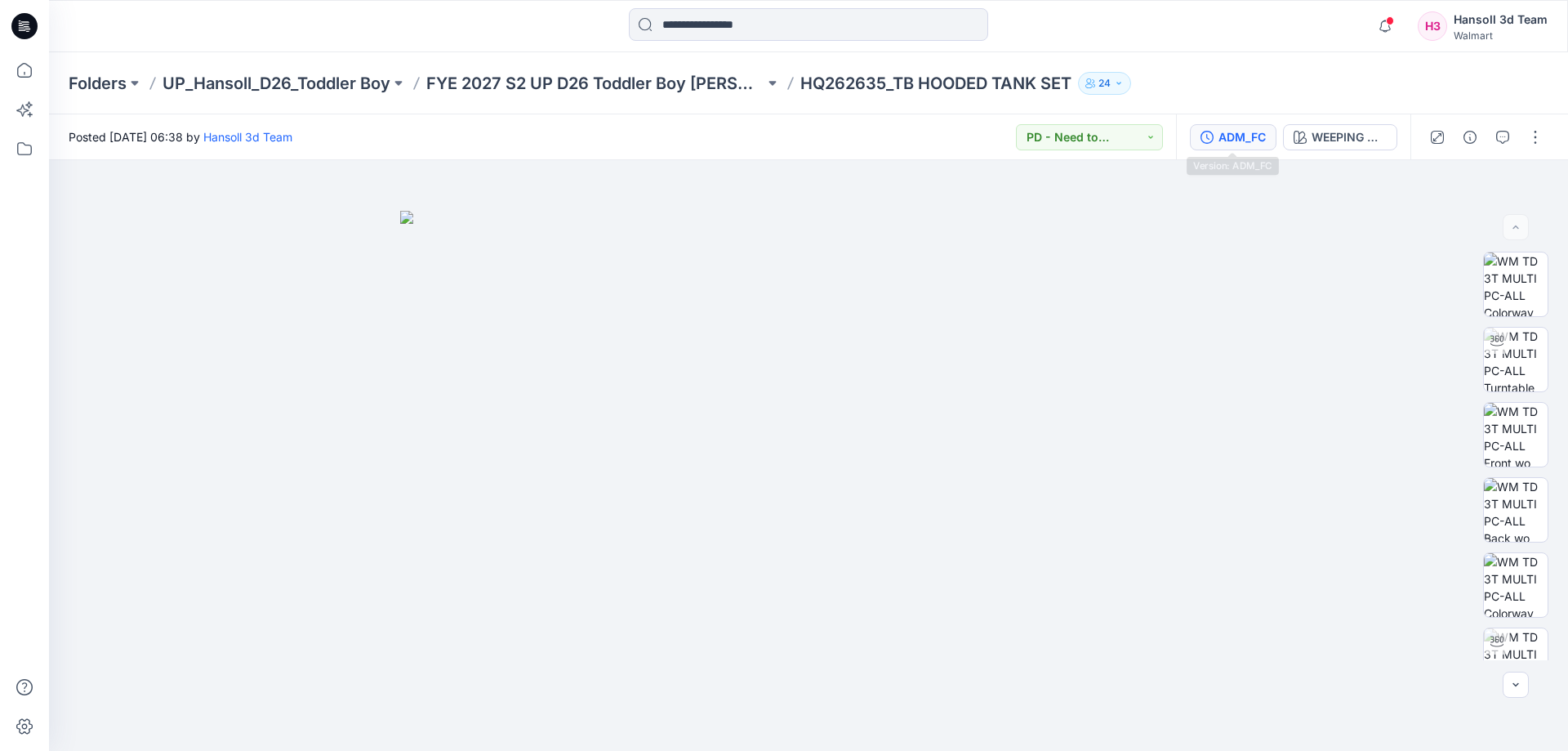
click at [1234, 145] on div "ADM_FC" at bounding box center [1242, 137] width 47 height 18
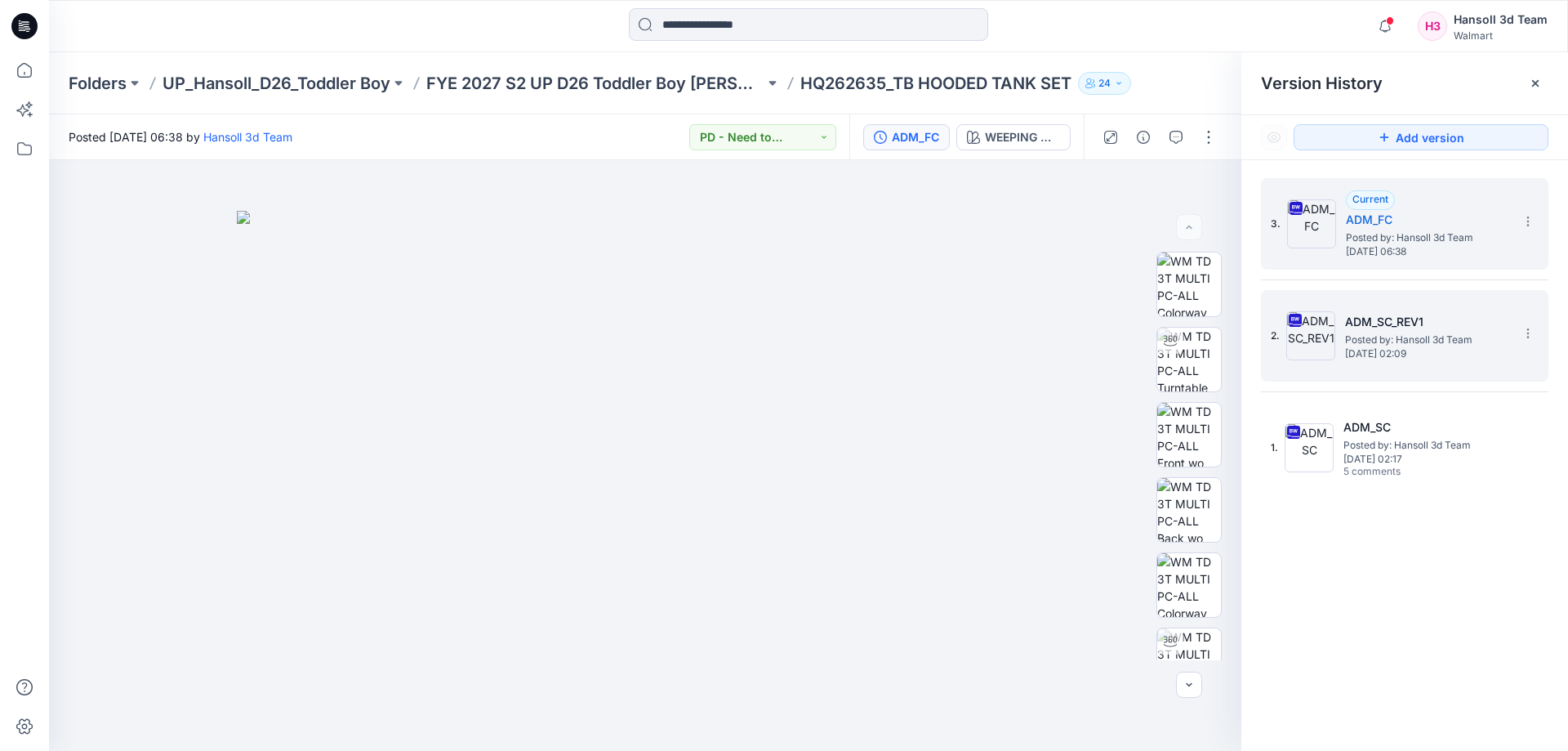
click at [1366, 328] on h5 "ADM_SC_REV1" at bounding box center [1427, 321] width 164 height 19
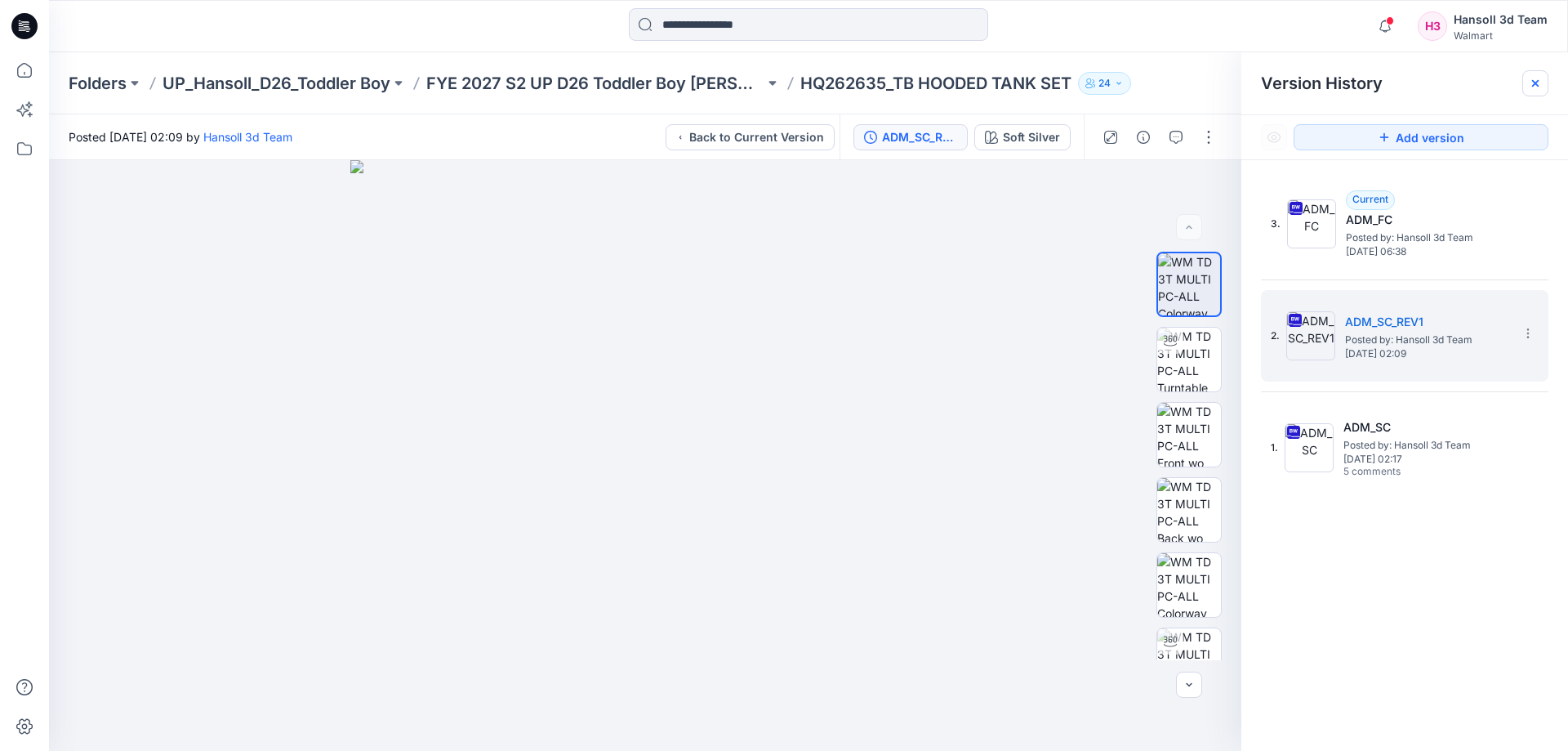
click at [1538, 79] on icon at bounding box center [1535, 83] width 13 height 13
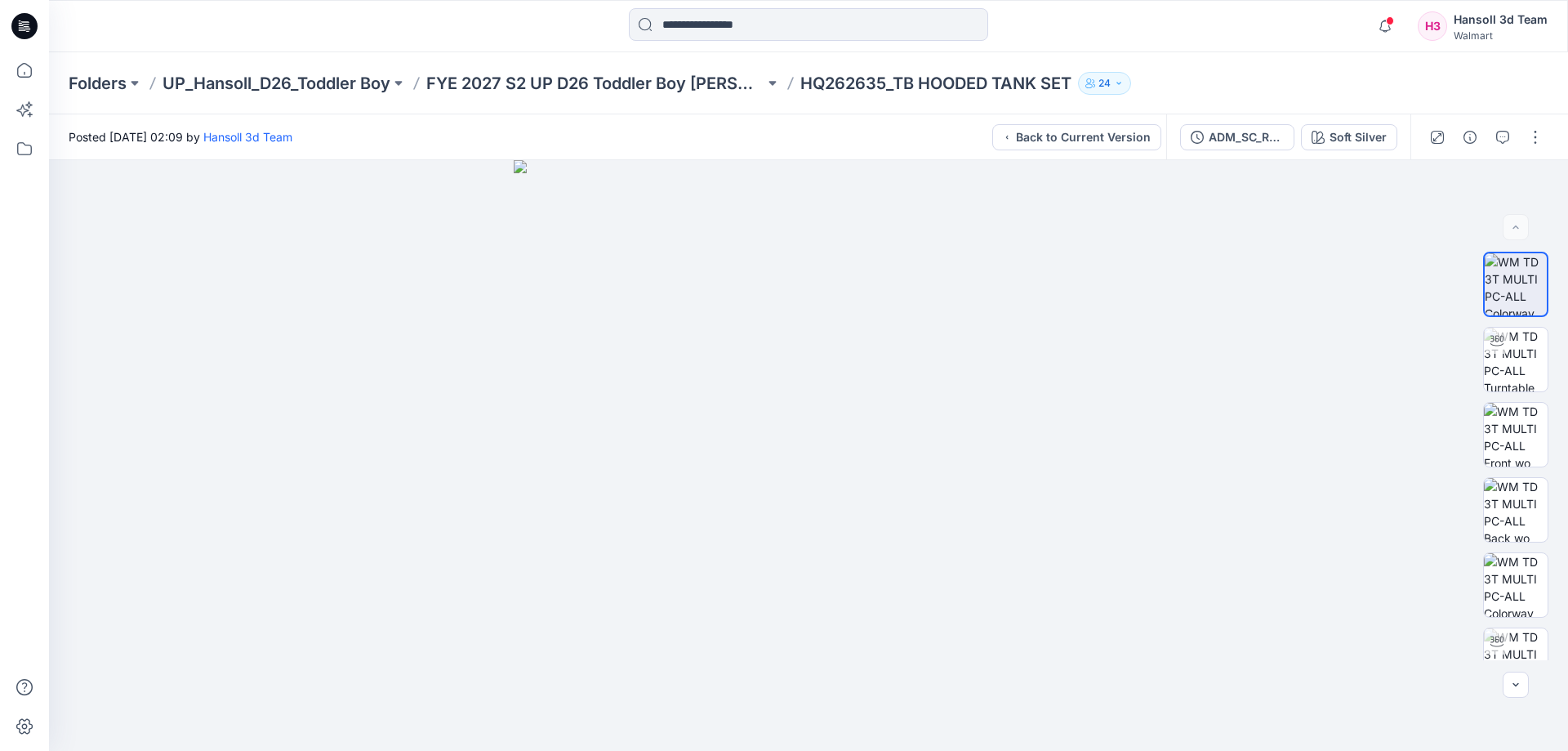
click at [719, 69] on div "Folders UP_Hansoll_D26_Toddler Boy FYE 2027 S2 UP D26 Toddler Boy Hansoll HQ262…" at bounding box center [808, 84] width 1519 height 62
click at [716, 82] on p "FYE 2027 S2 UP D26 Toddler Boy [PERSON_NAME]" at bounding box center [595, 83] width 338 height 23
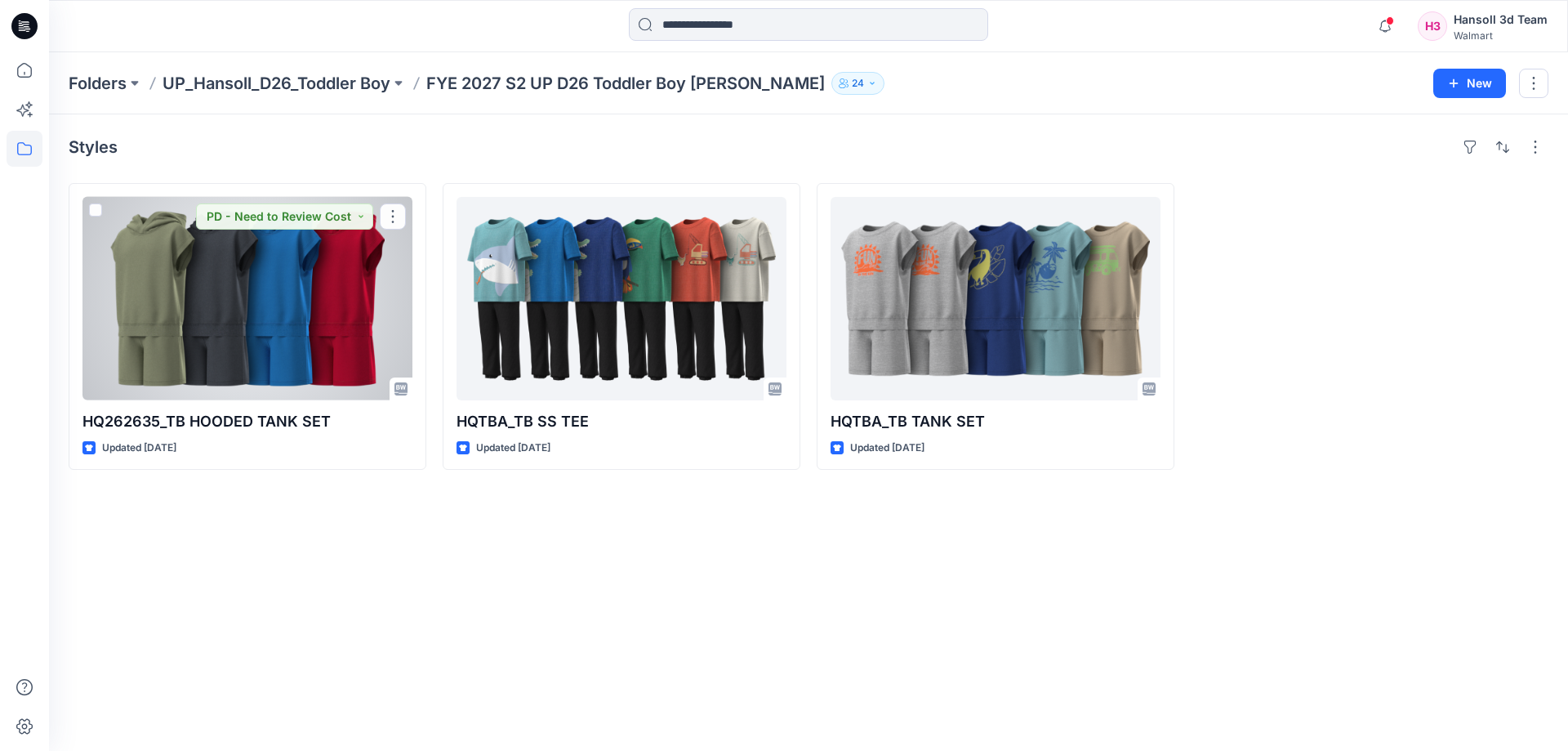
click at [140, 392] on div at bounding box center [247, 298] width 330 height 203
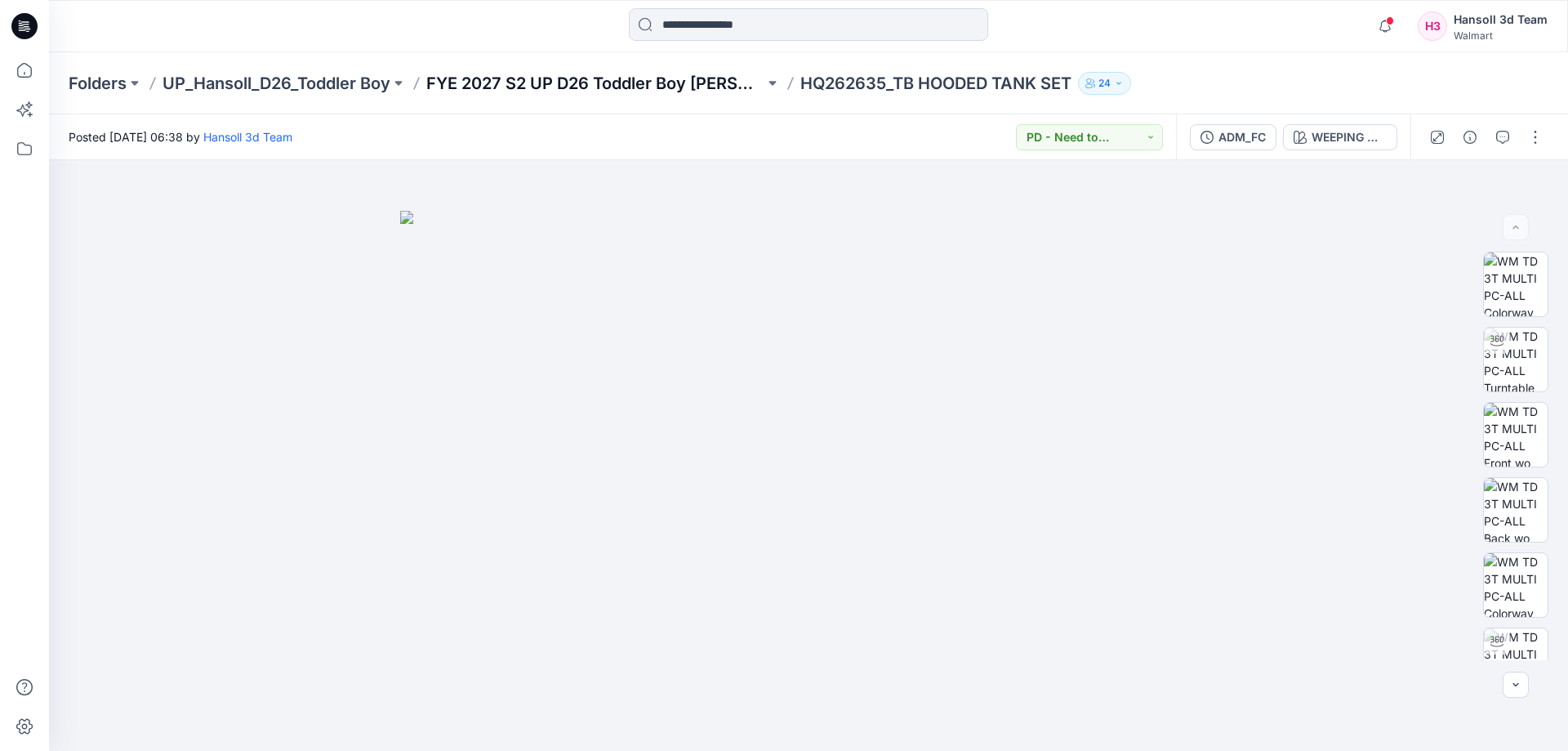
click at [677, 89] on p "FYE 2027 S2 UP D26 Toddler Boy [PERSON_NAME]" at bounding box center [595, 83] width 338 height 23
